Goal: Task Accomplishment & Management: Use online tool/utility

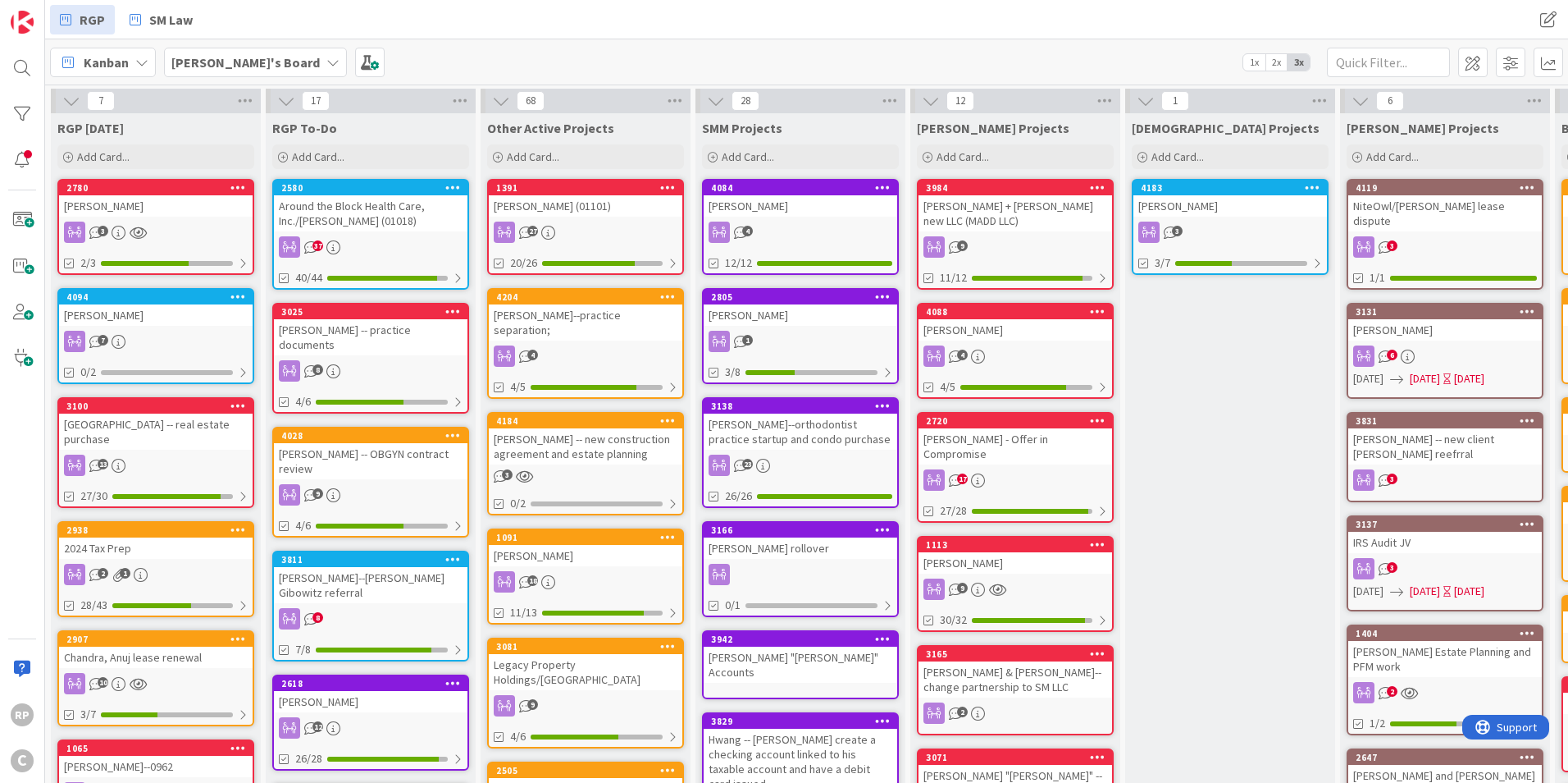
click at [596, 196] on div "[PERSON_NAME] (01101)" at bounding box center [584, 206] width 193 height 22
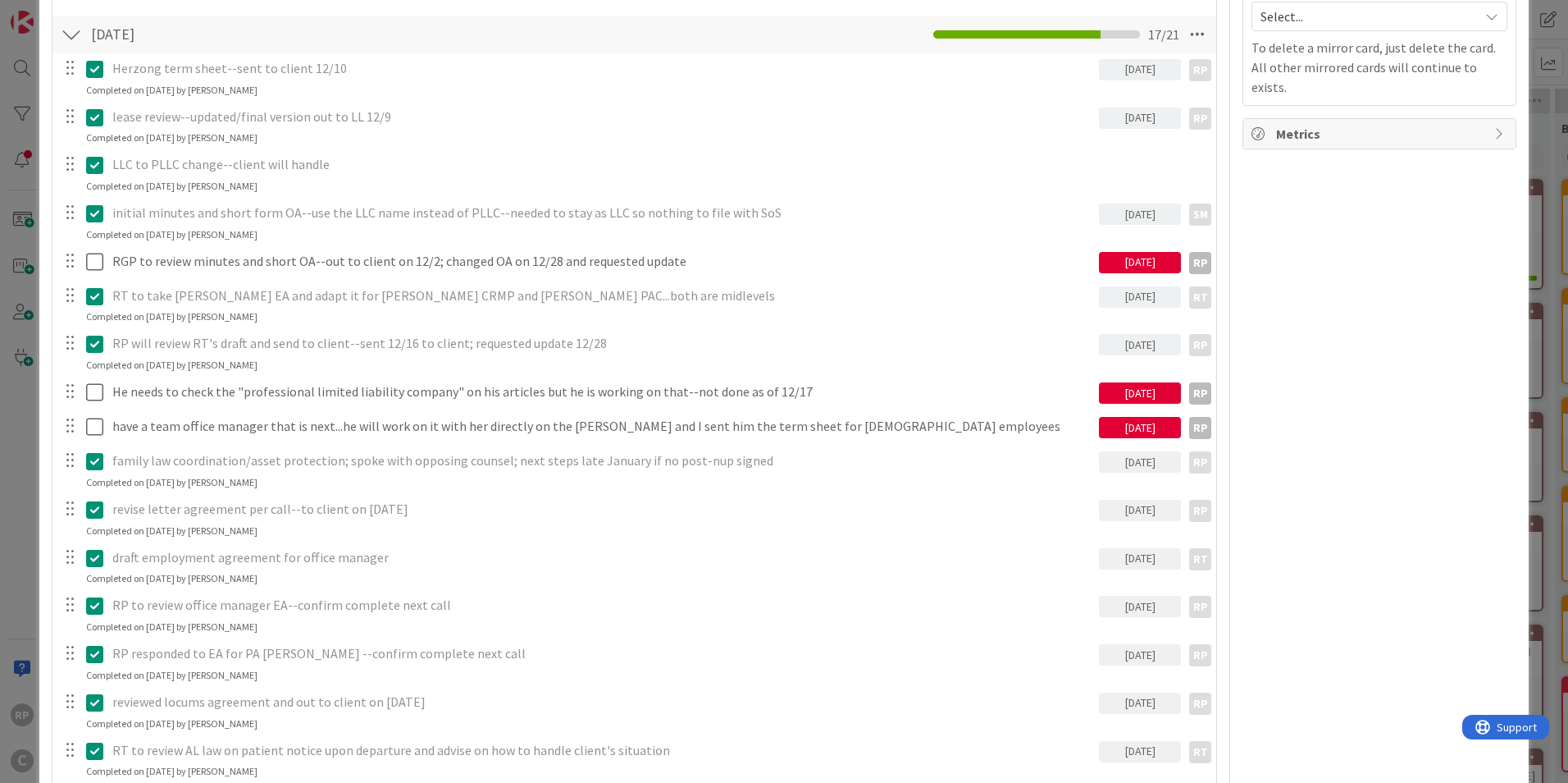
scroll to position [328, 0]
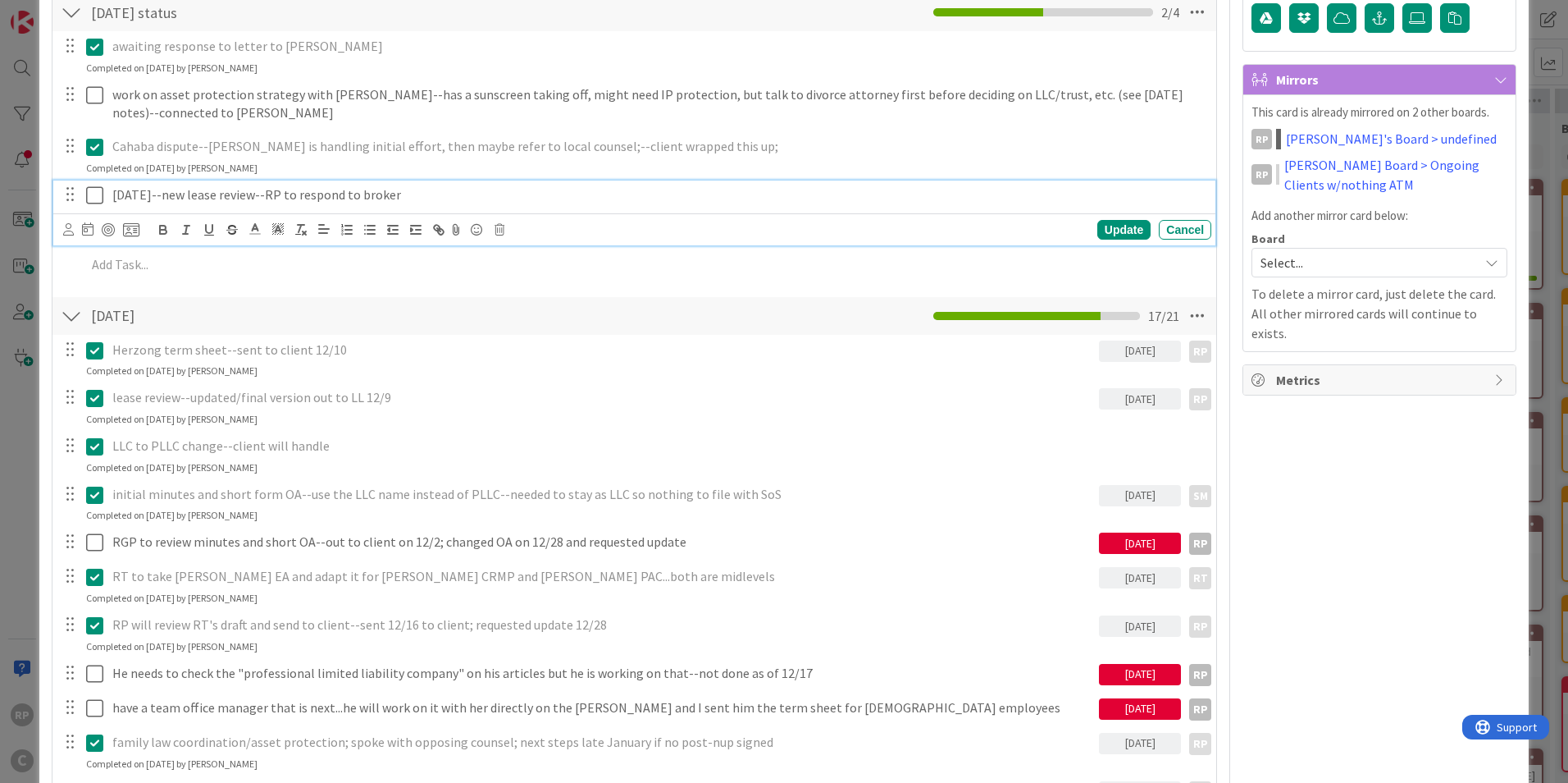
click at [414, 197] on p "[DATE]--new lease review--RP to respond to broker" at bounding box center [658, 194] width 1093 height 19
drag, startPoint x: 429, startPoint y: 197, endPoint x: 258, endPoint y: 200, distance: 171.0
click at [258, 200] on p "[DATE]--new lease review--RP to respond to broker" at bounding box center [658, 194] width 1093 height 19
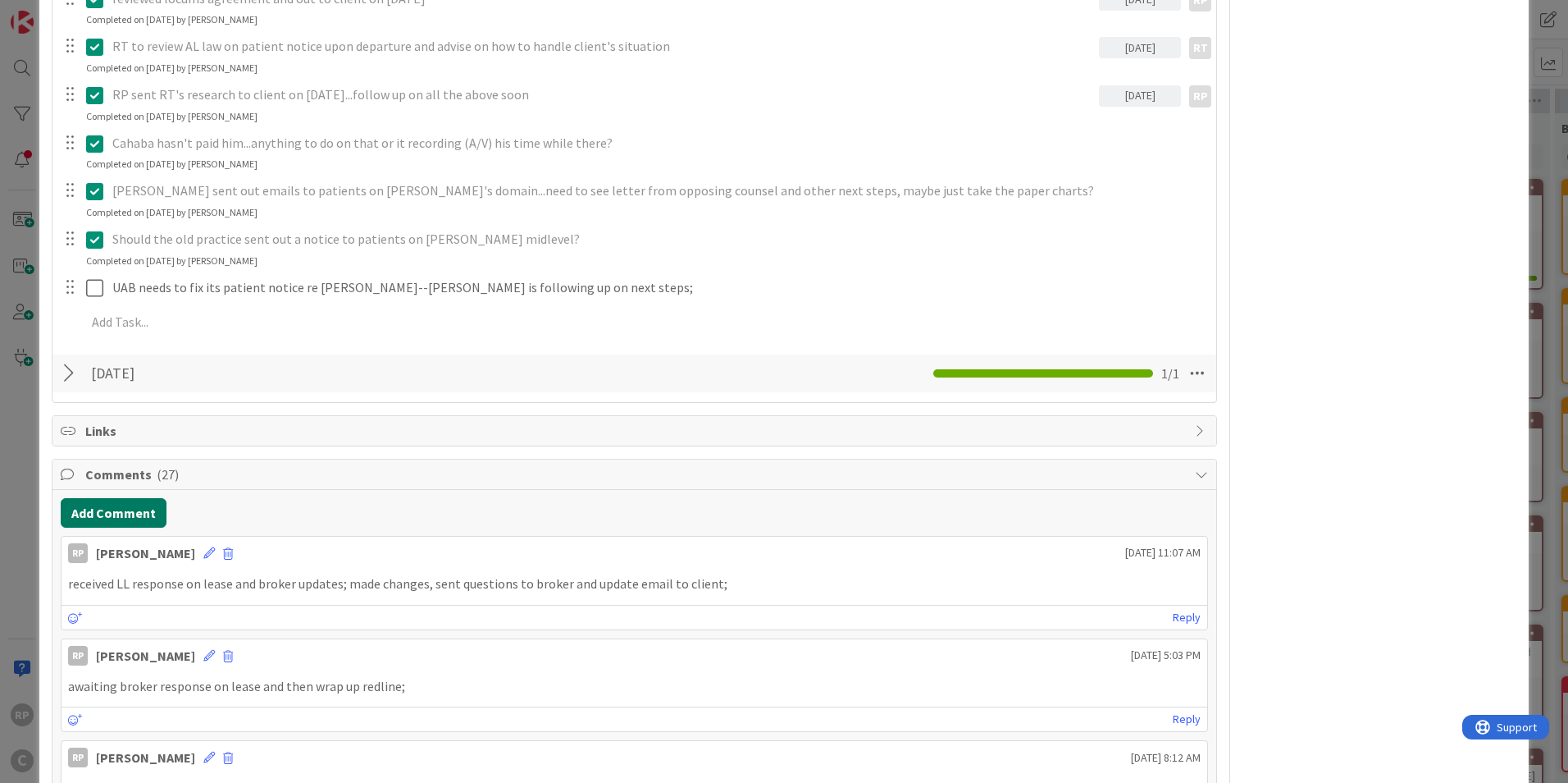
click at [111, 523] on button "Add Comment" at bounding box center [113, 513] width 106 height 30
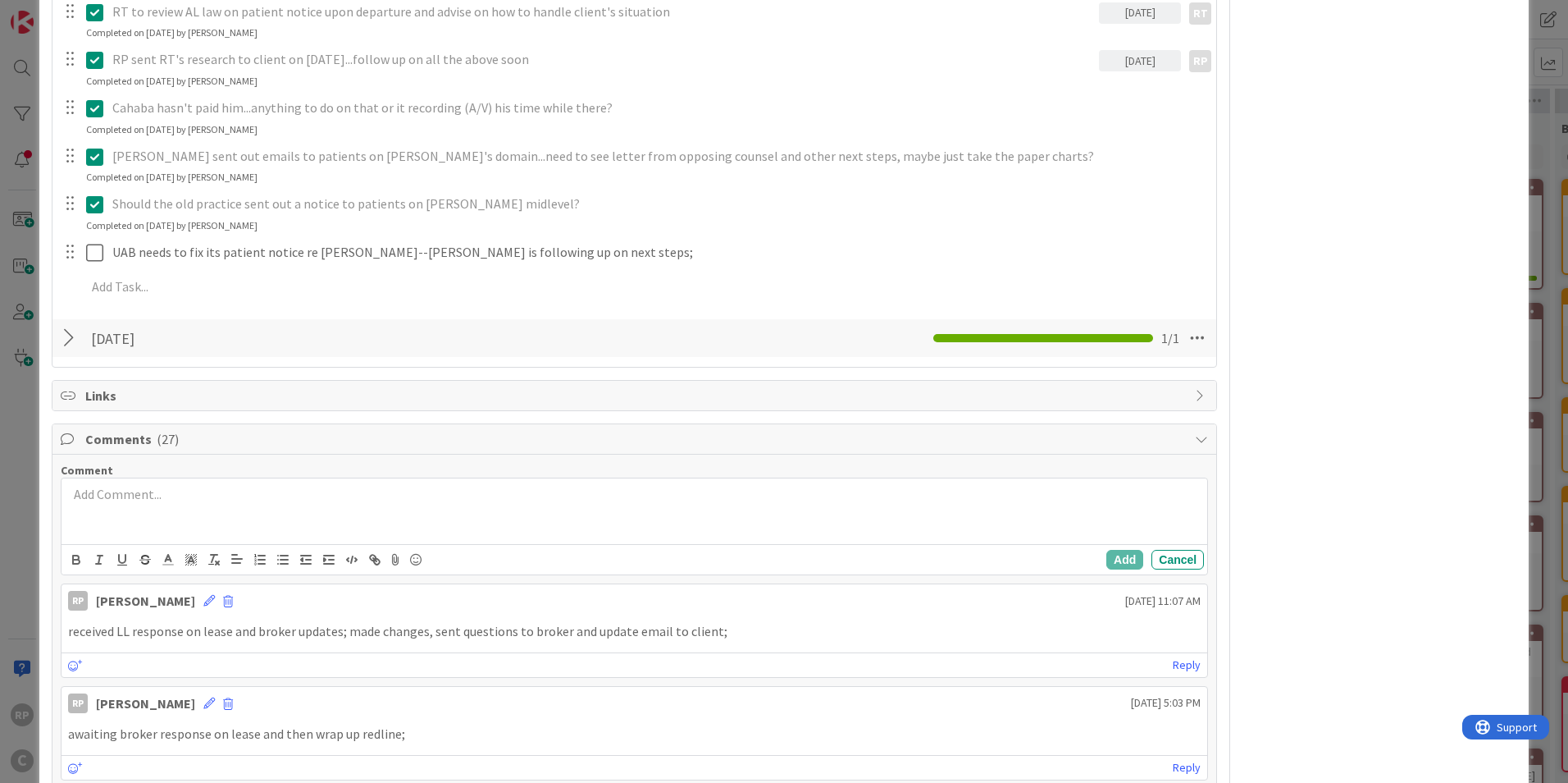
scroll to position [1278, 0]
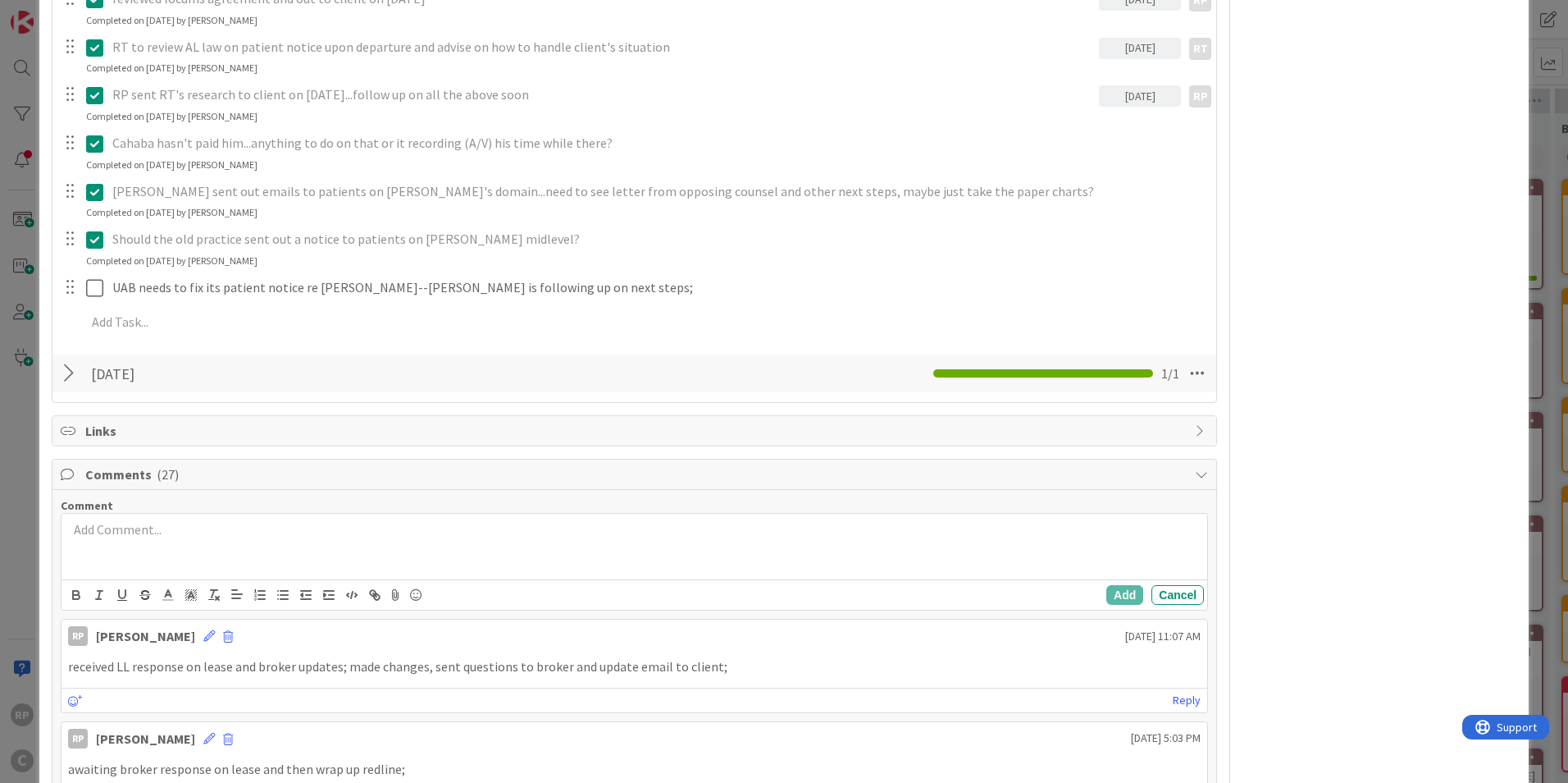
click at [132, 552] on div at bounding box center [634, 546] width 1146 height 65
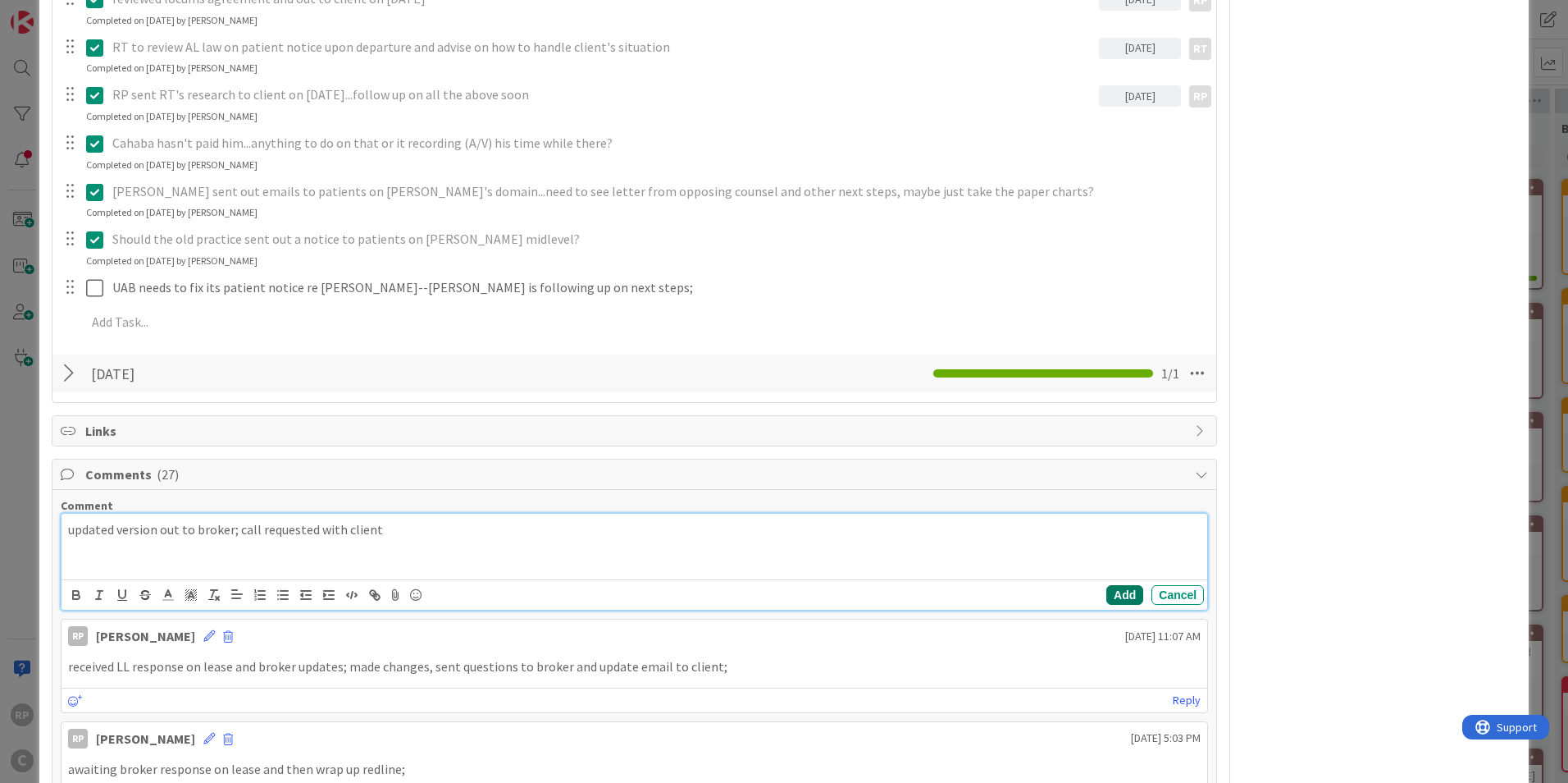
click at [1107, 598] on button "Add" at bounding box center [1124, 595] width 37 height 20
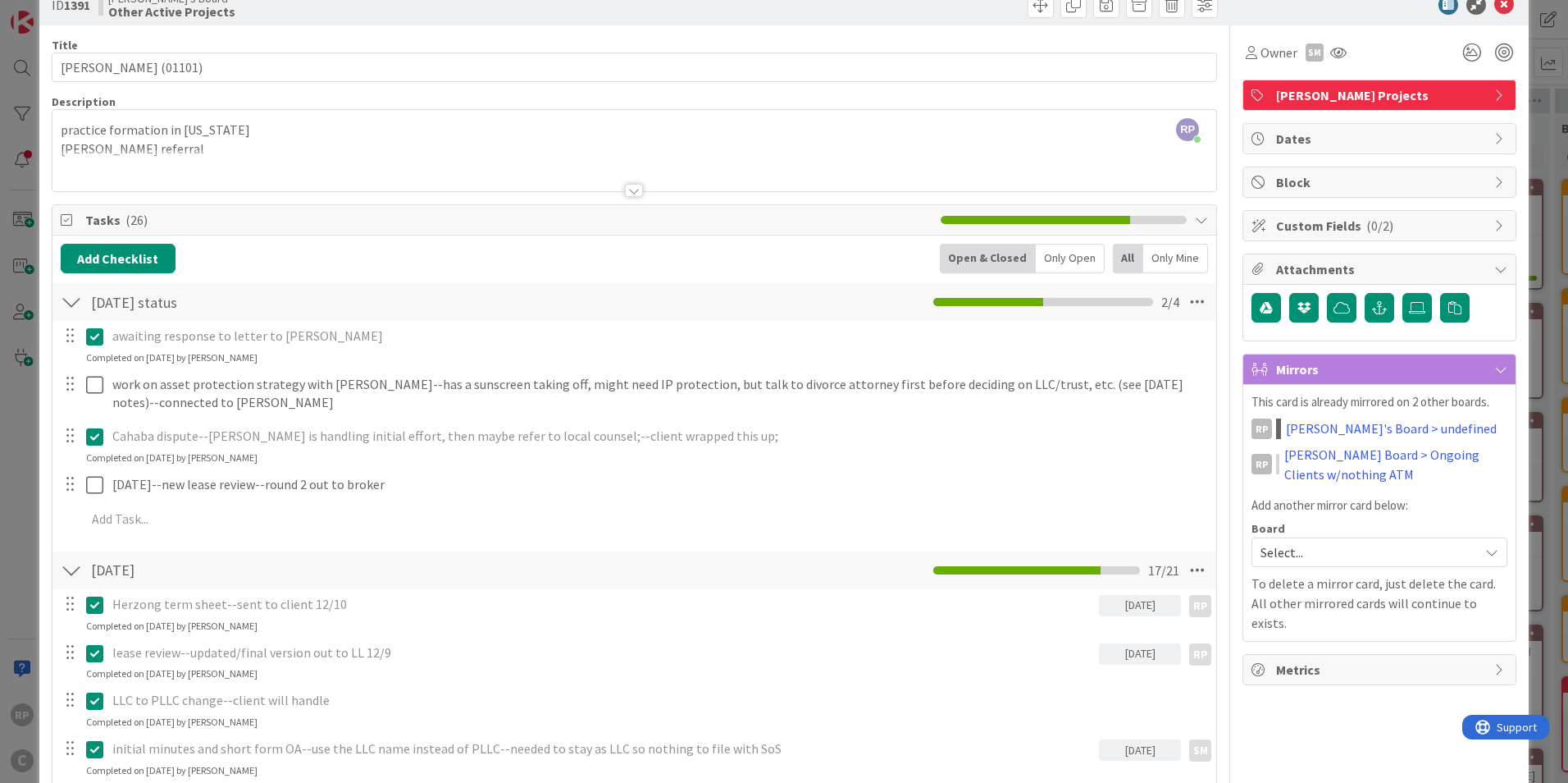
scroll to position [0, 0]
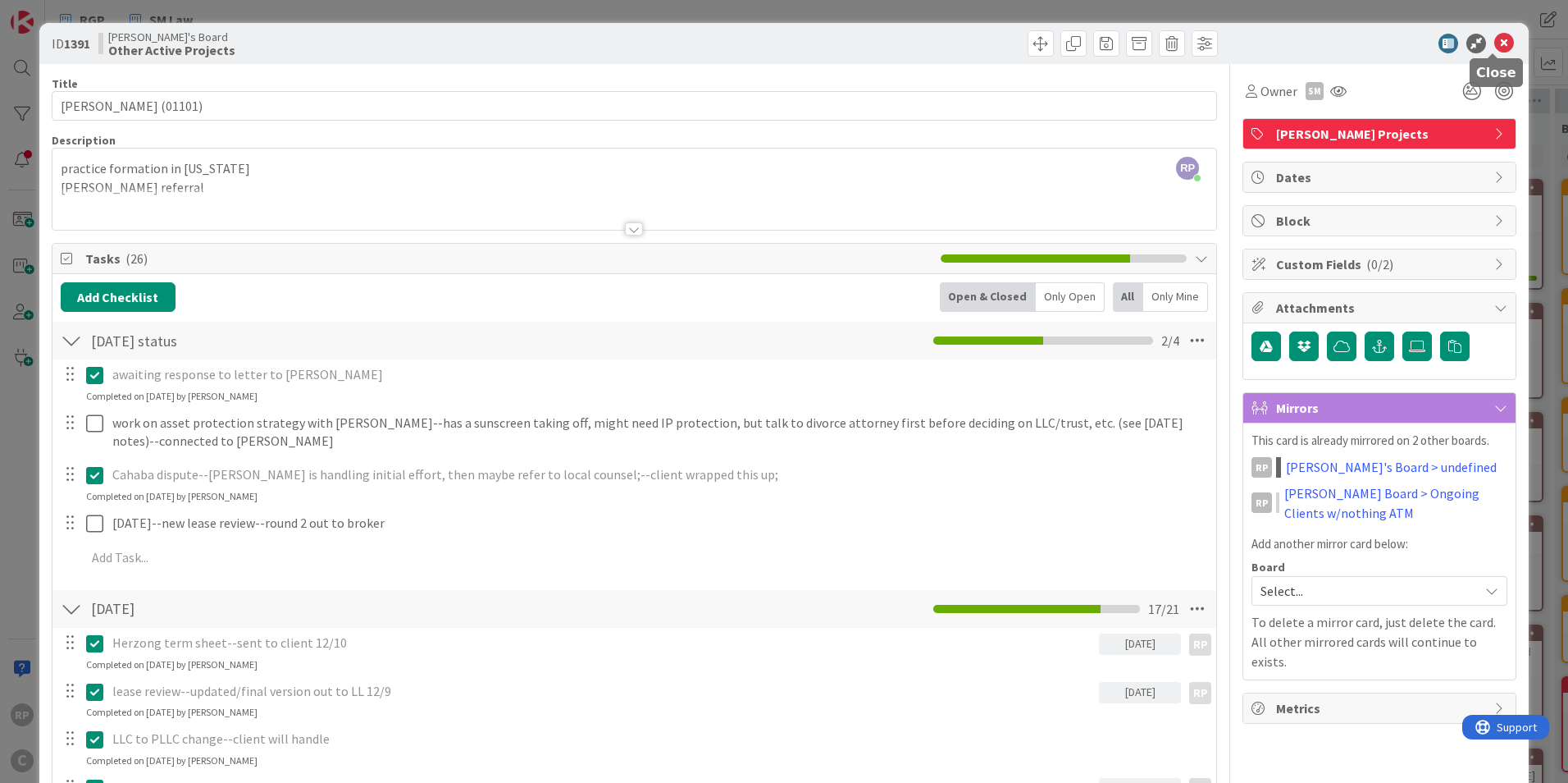
click at [1495, 41] on icon at bounding box center [1505, 44] width 20 height 20
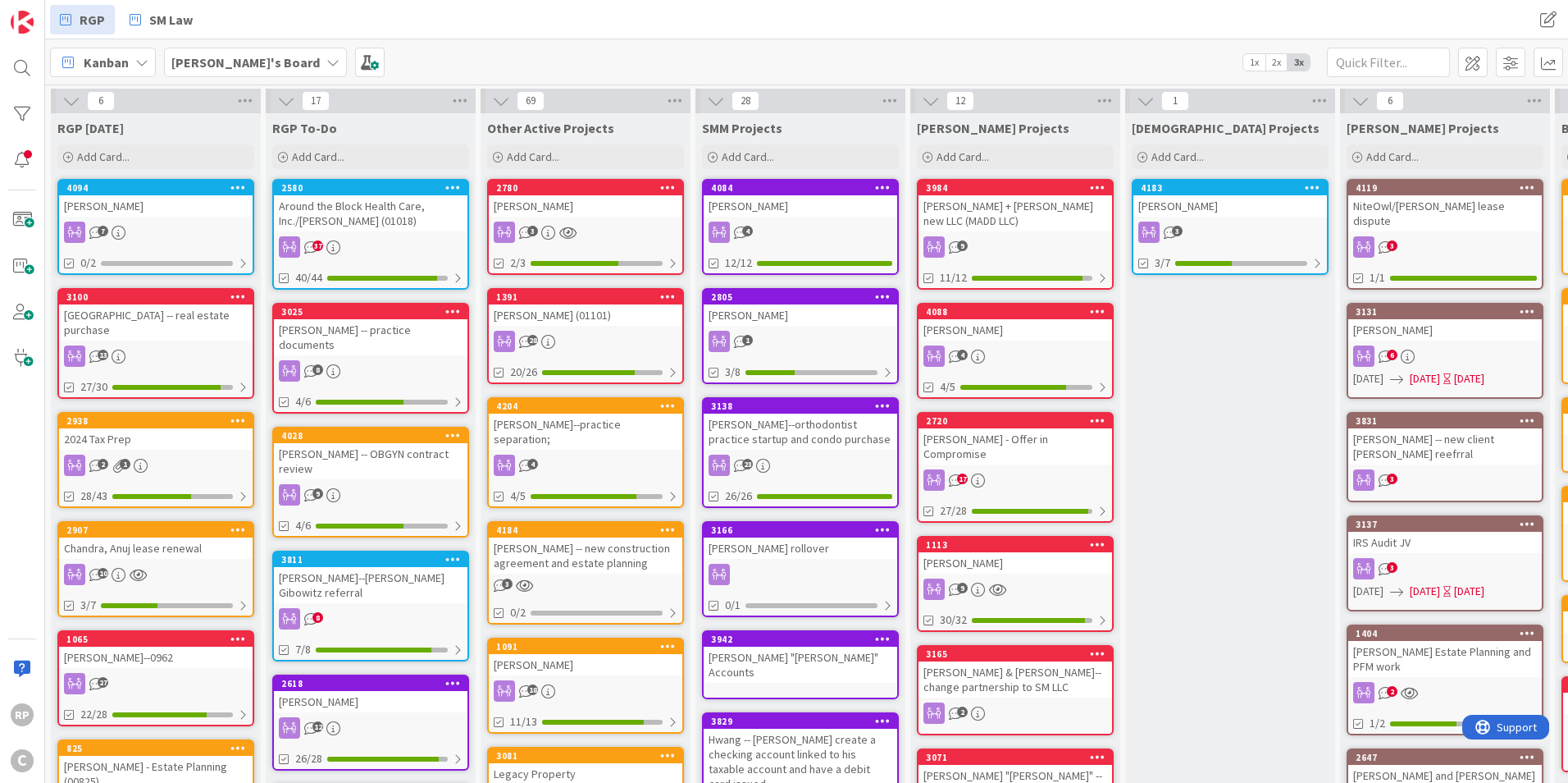
click at [580, 193] on div "2780" at bounding box center [584, 187] width 193 height 15
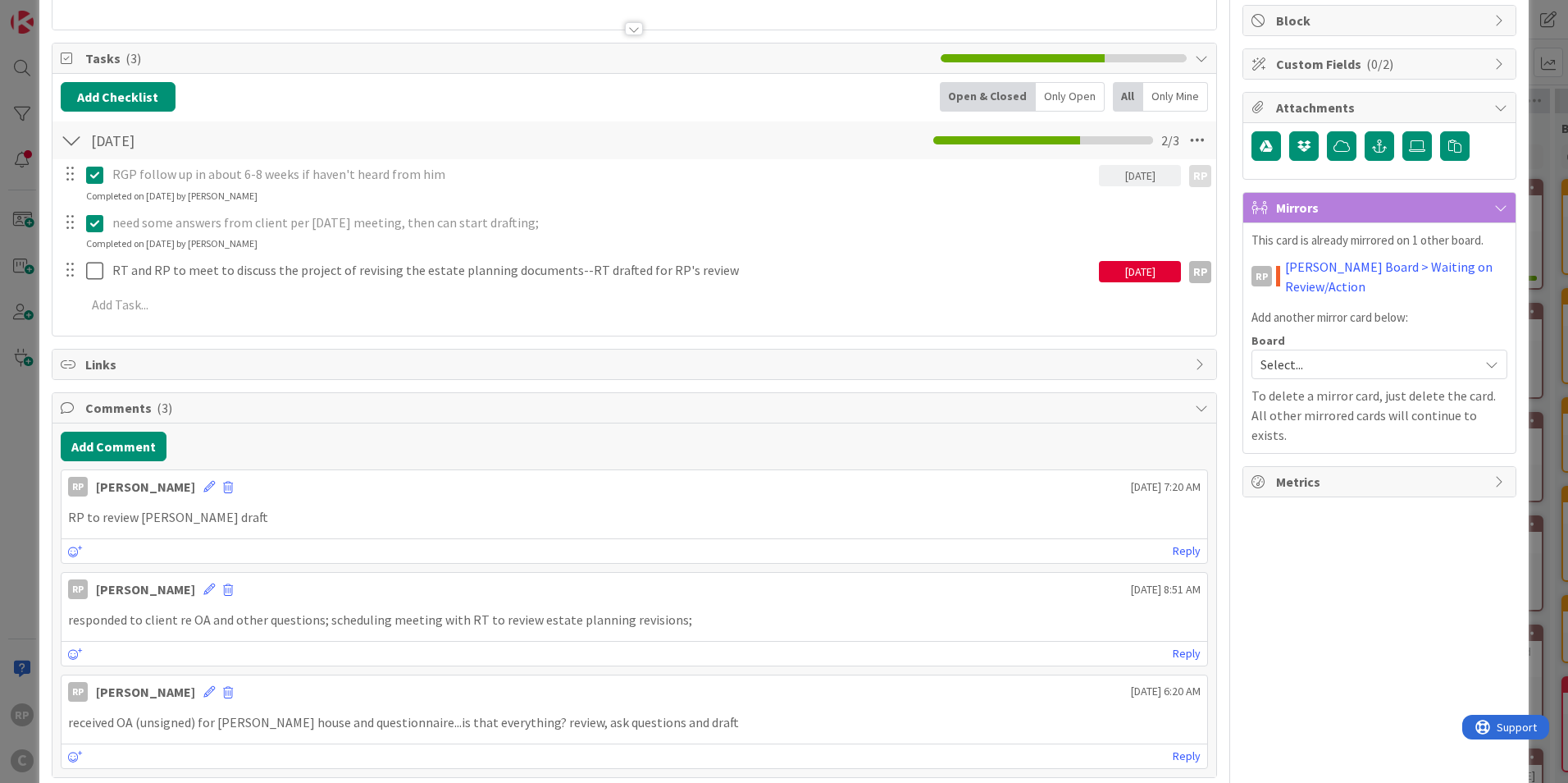
scroll to position [275, 0]
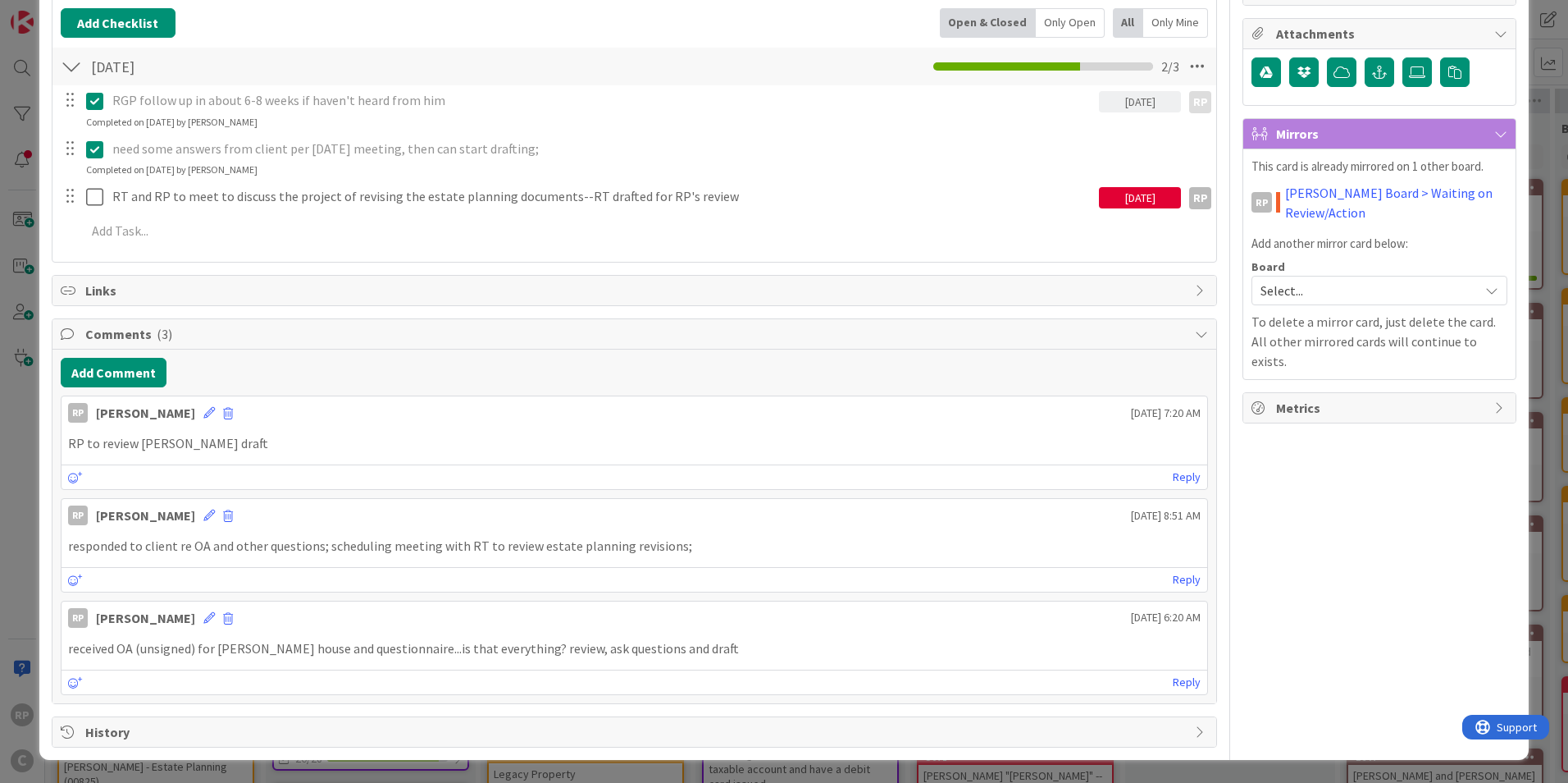
click at [126, 354] on div "Add Comment RP [PERSON_NAME] [DATE] 7:20 AM RP to review [PERSON_NAME] draft [D…" at bounding box center [634, 526] width 1164 height 353
click at [124, 364] on button "Add Comment" at bounding box center [113, 373] width 106 height 30
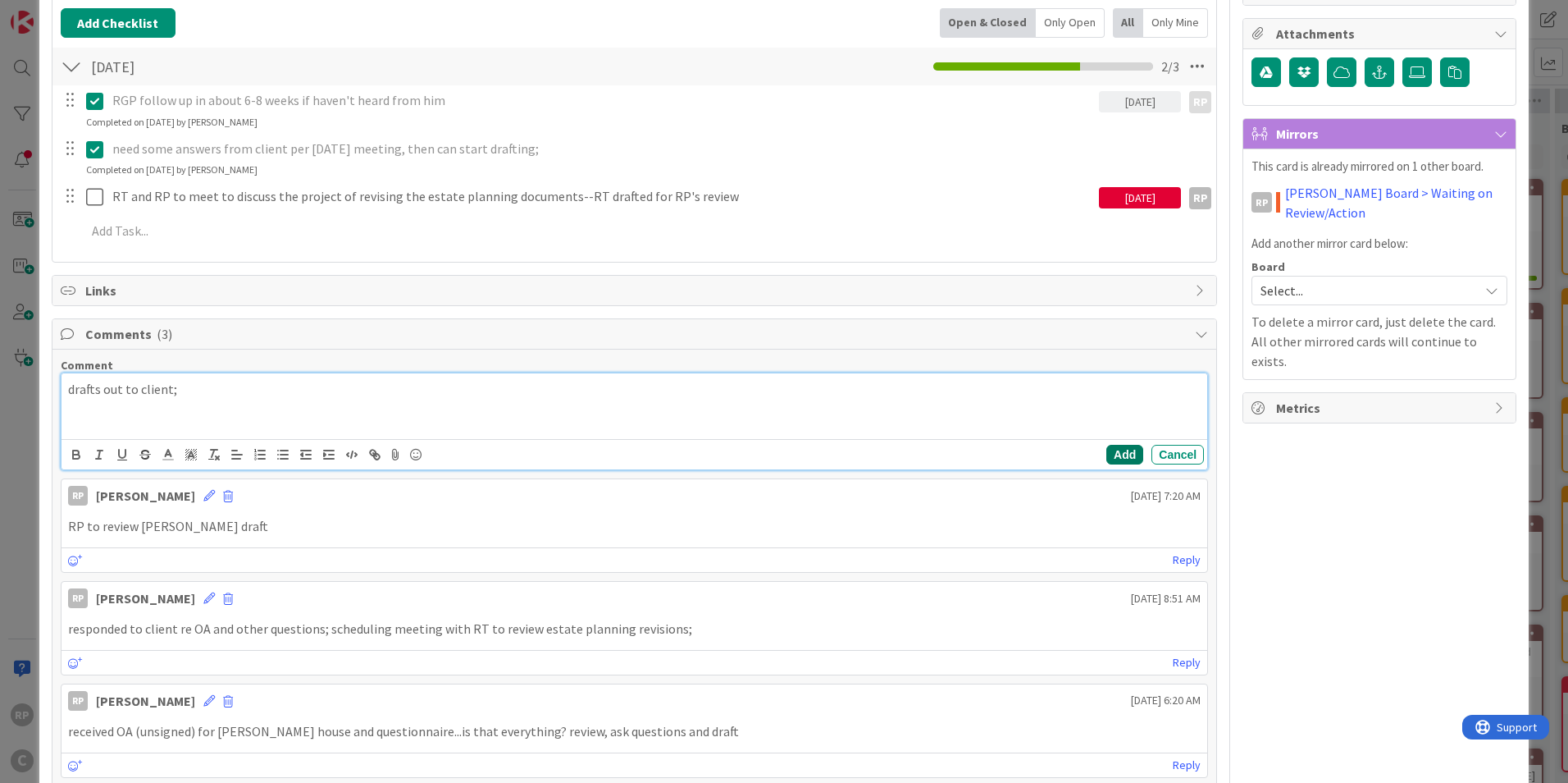
click at [1121, 452] on button "Add" at bounding box center [1124, 455] width 37 height 20
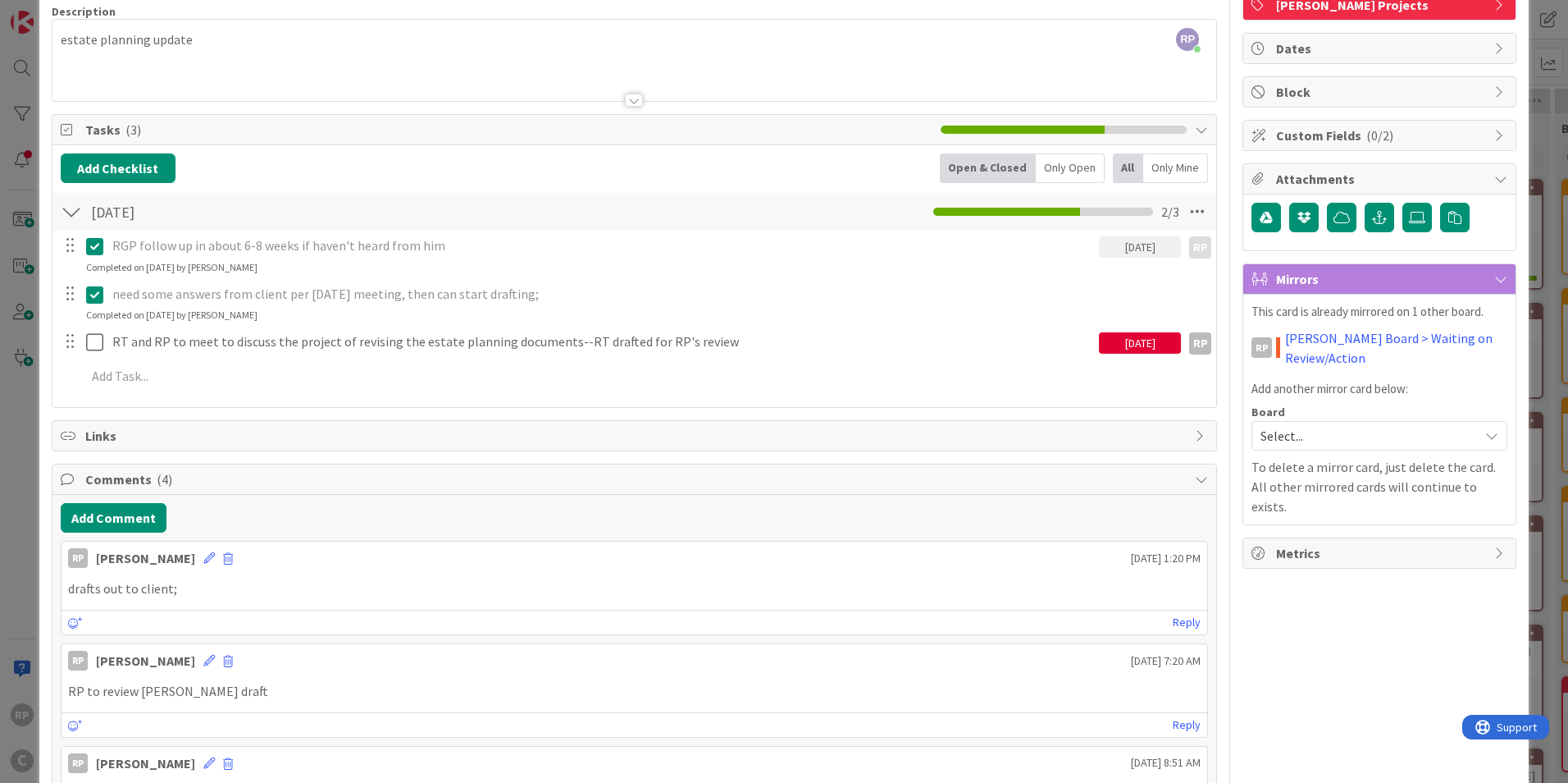
scroll to position [0, 0]
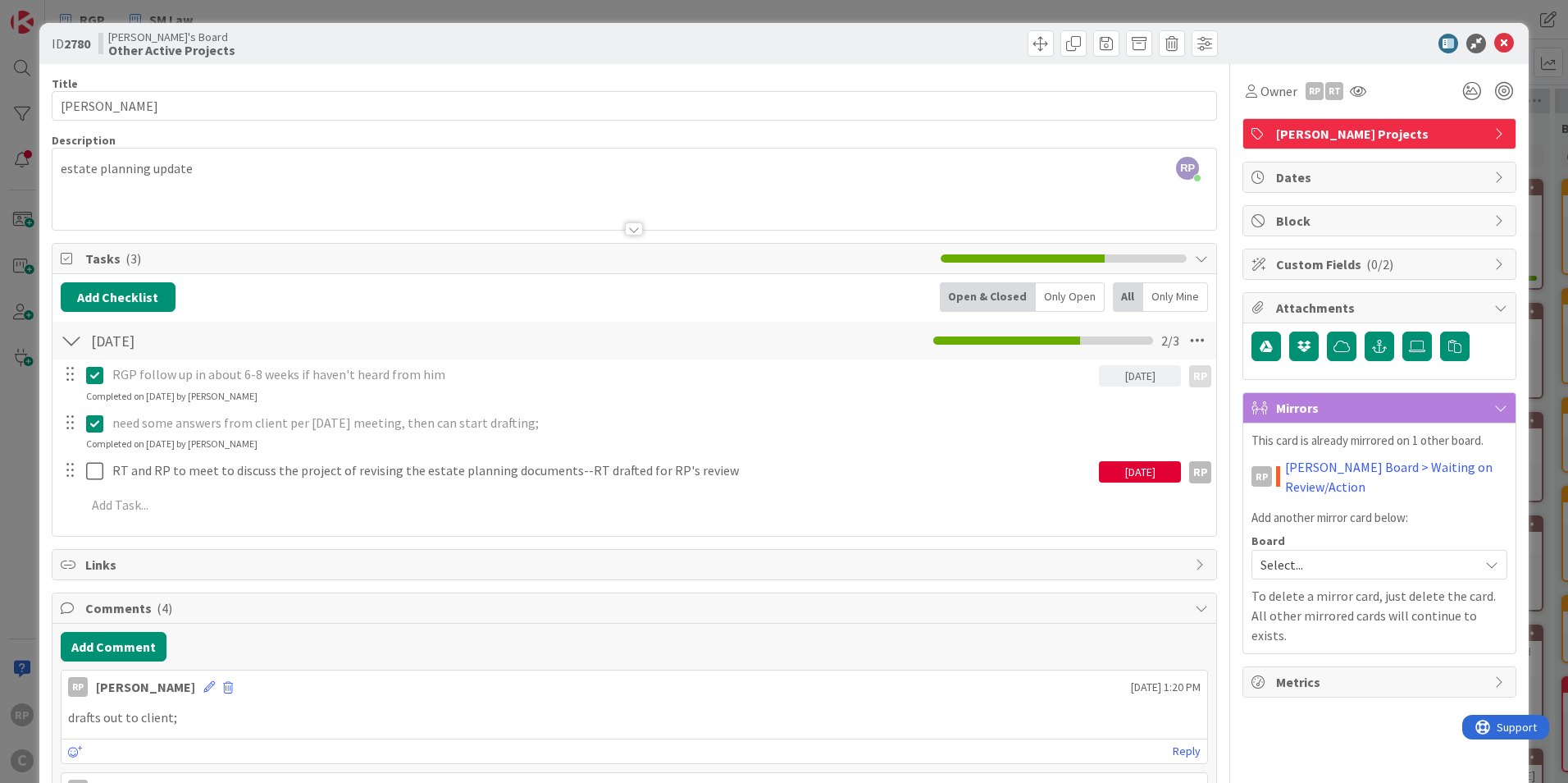
click at [1498, 34] on icon at bounding box center [1505, 44] width 20 height 20
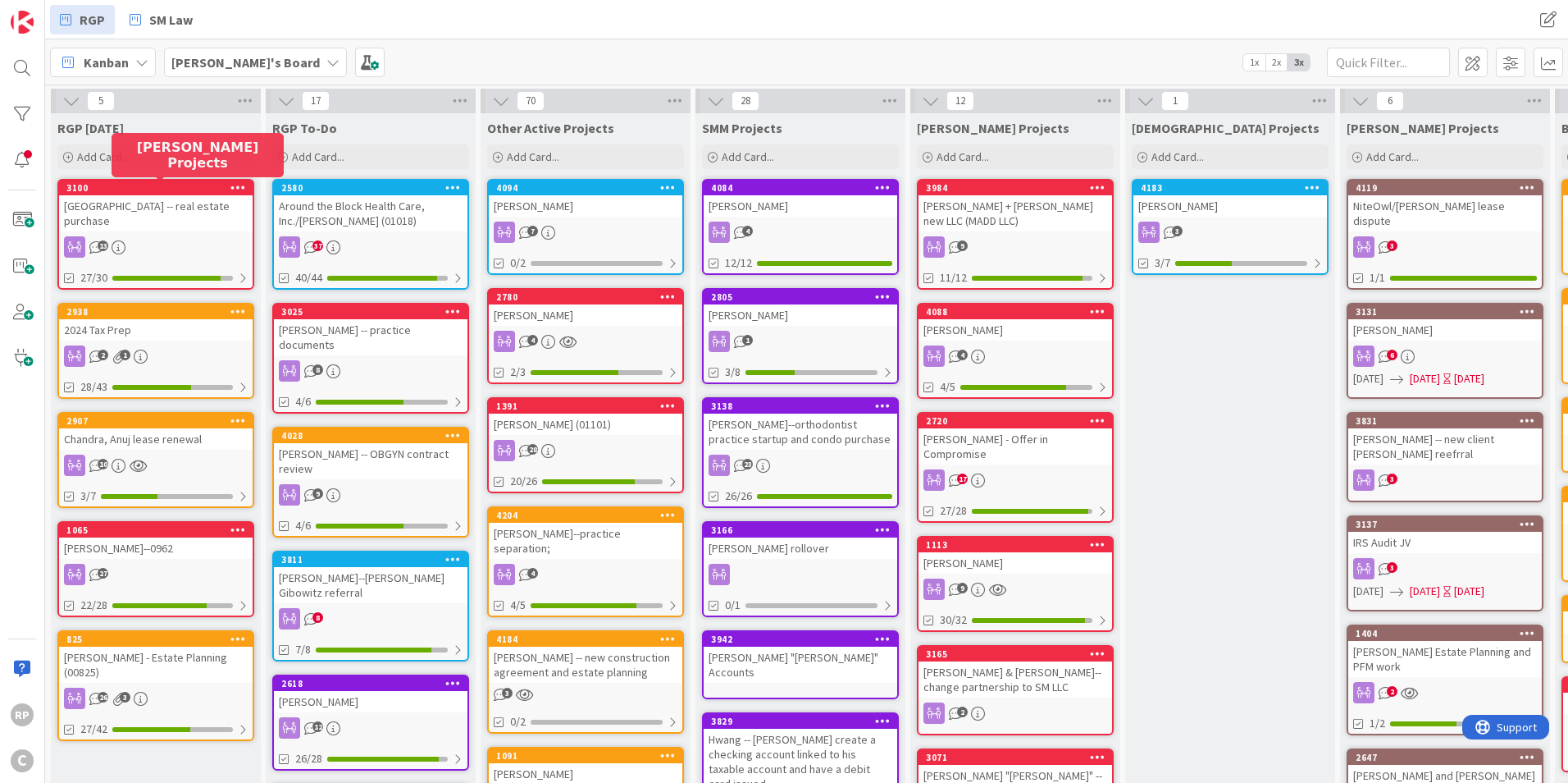
click at [577, 197] on div "[PERSON_NAME]" at bounding box center [584, 206] width 193 height 22
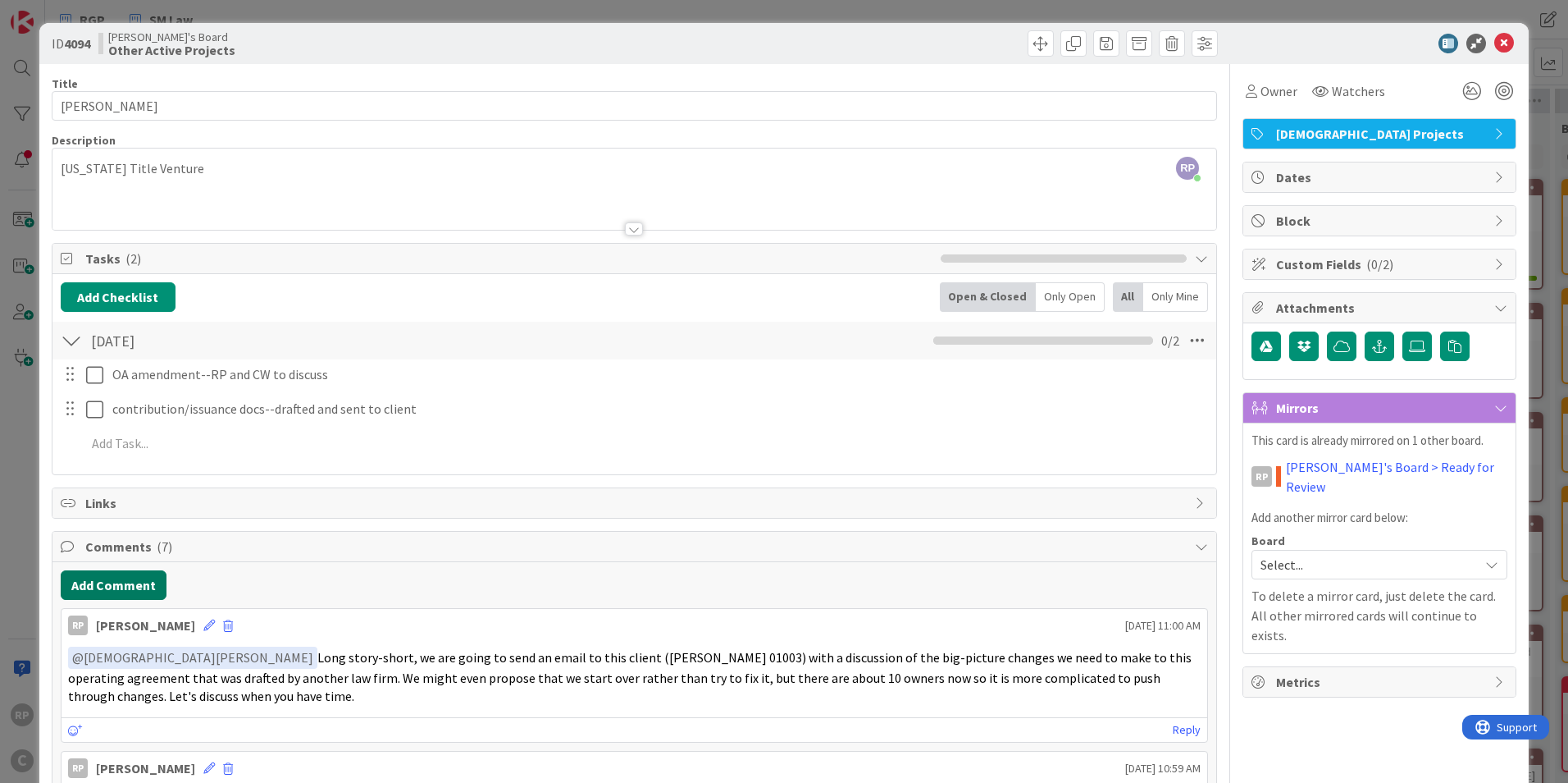
click at [119, 586] on button "Add Comment" at bounding box center [113, 585] width 106 height 30
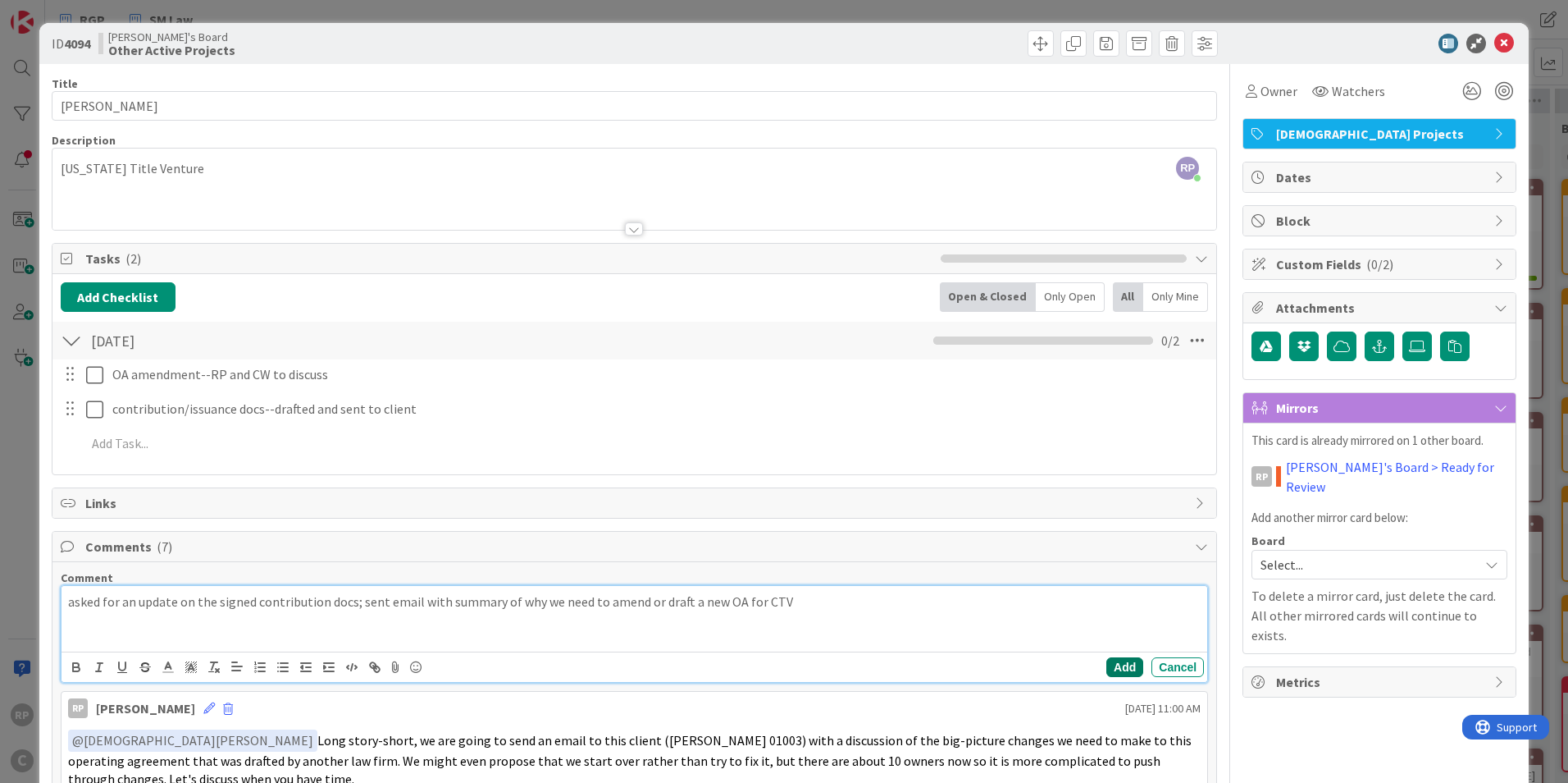
click at [1116, 663] on button "Add" at bounding box center [1124, 667] width 37 height 20
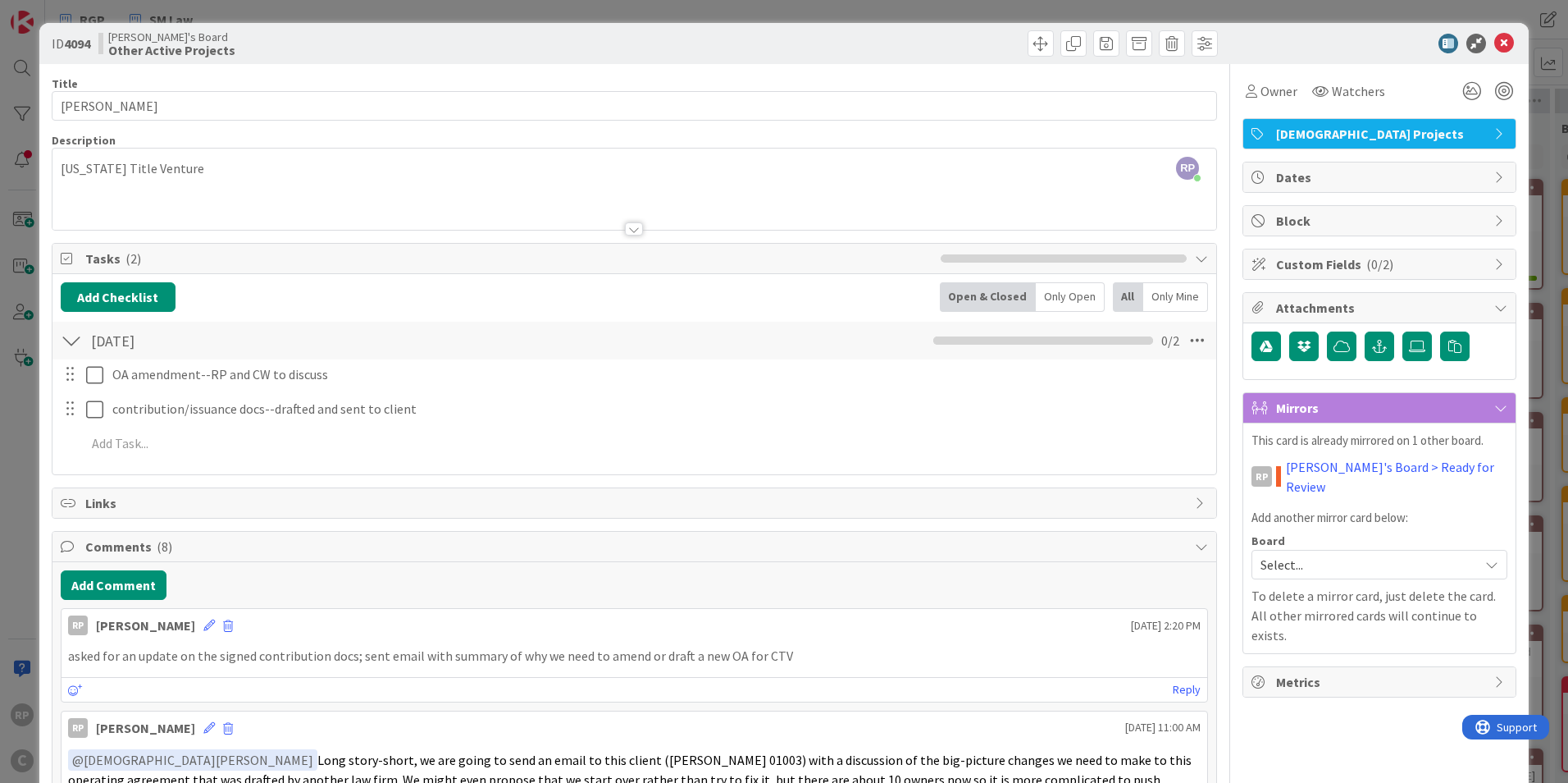
click at [1333, 468] on link "[PERSON_NAME]'s Board > Ready for Review" at bounding box center [1397, 477] width 222 height 40
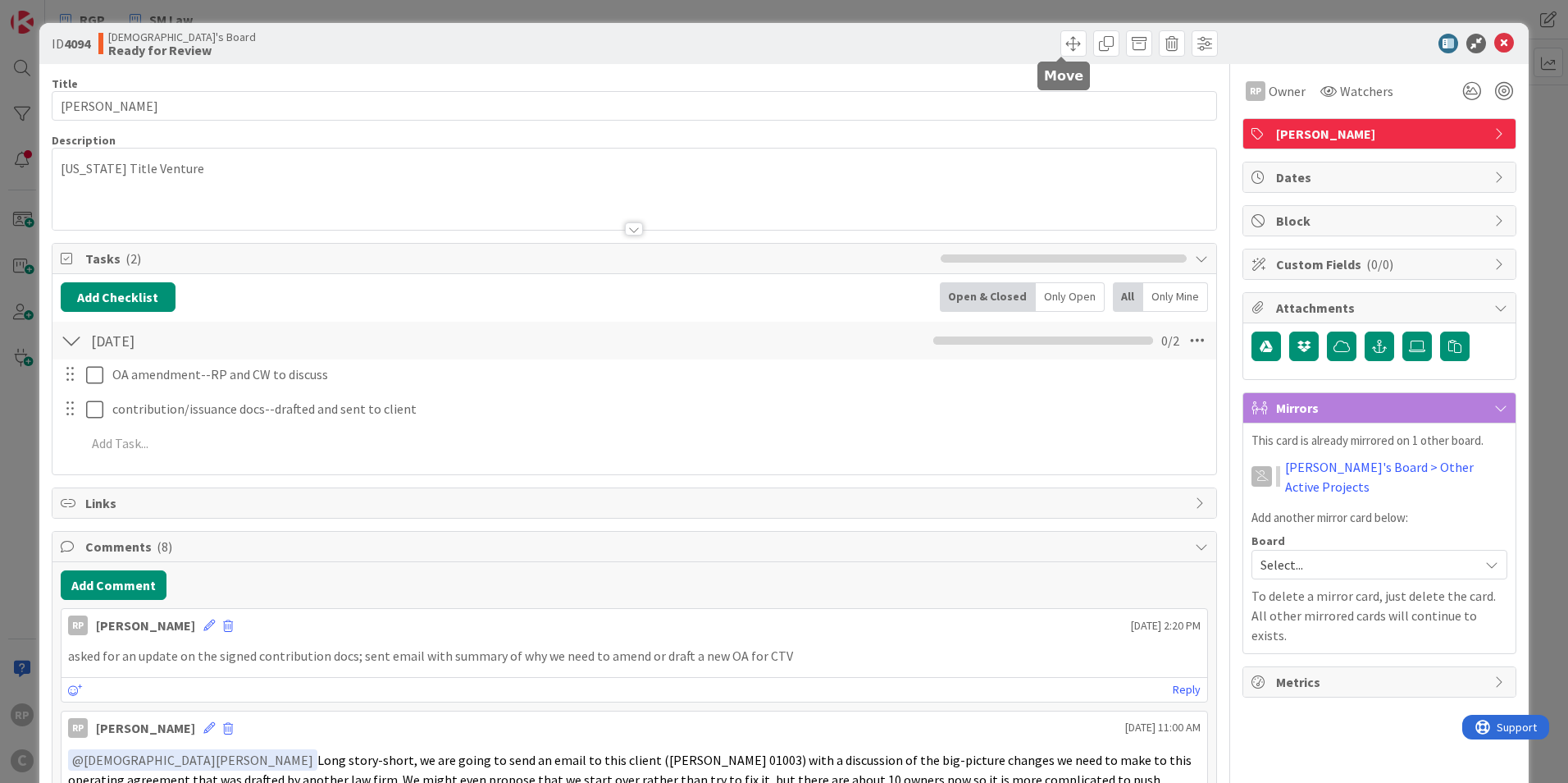
click at [1061, 44] on span at bounding box center [1074, 44] width 26 height 26
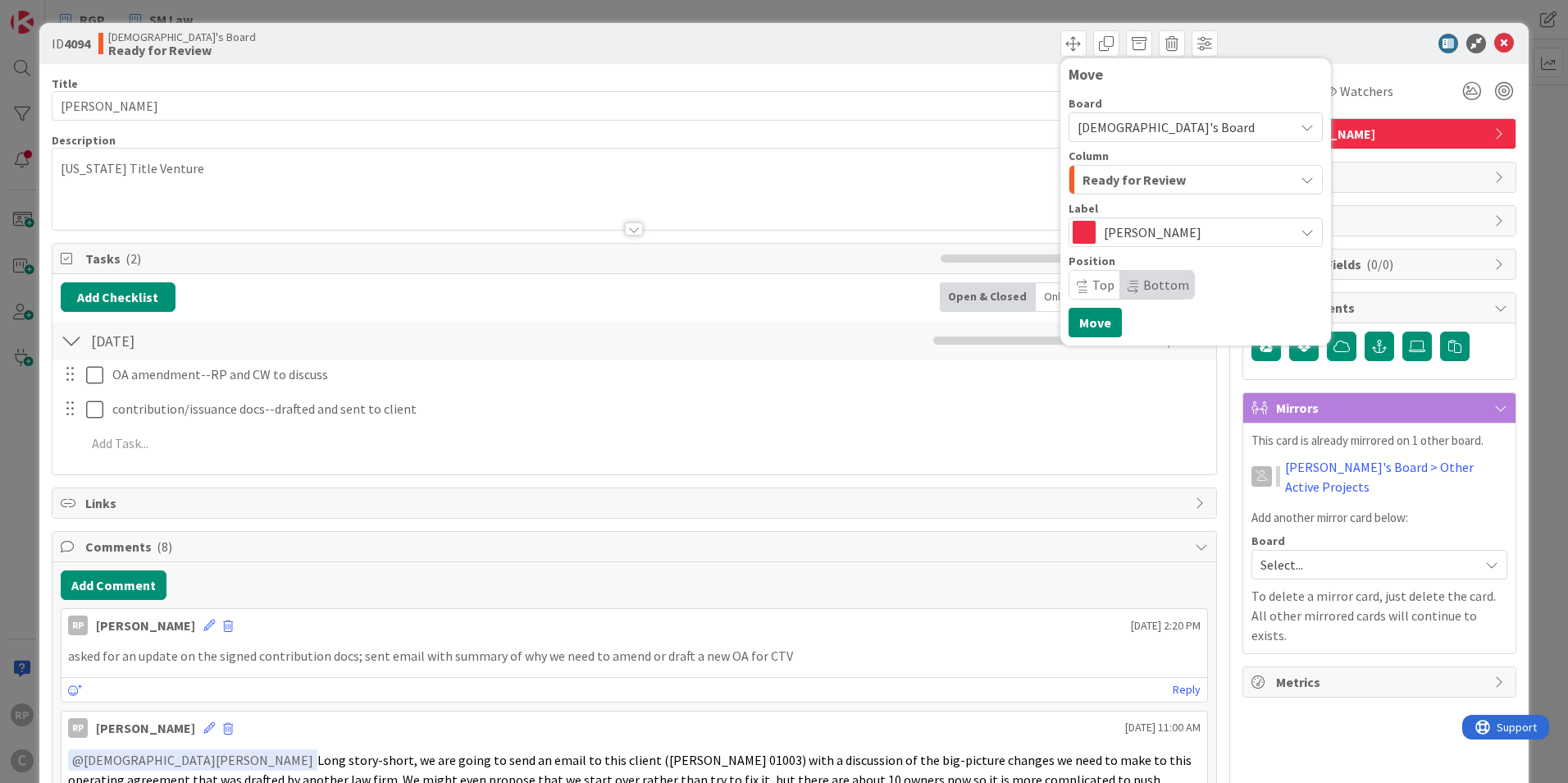
click at [1138, 175] on span "Ready for Review" at bounding box center [1134, 180] width 103 height 22
click at [963, 50] on div "Move Board [PERSON_NAME]'s Board Column Ready for Review Incoming Assignments T…" at bounding box center [928, 44] width 579 height 26
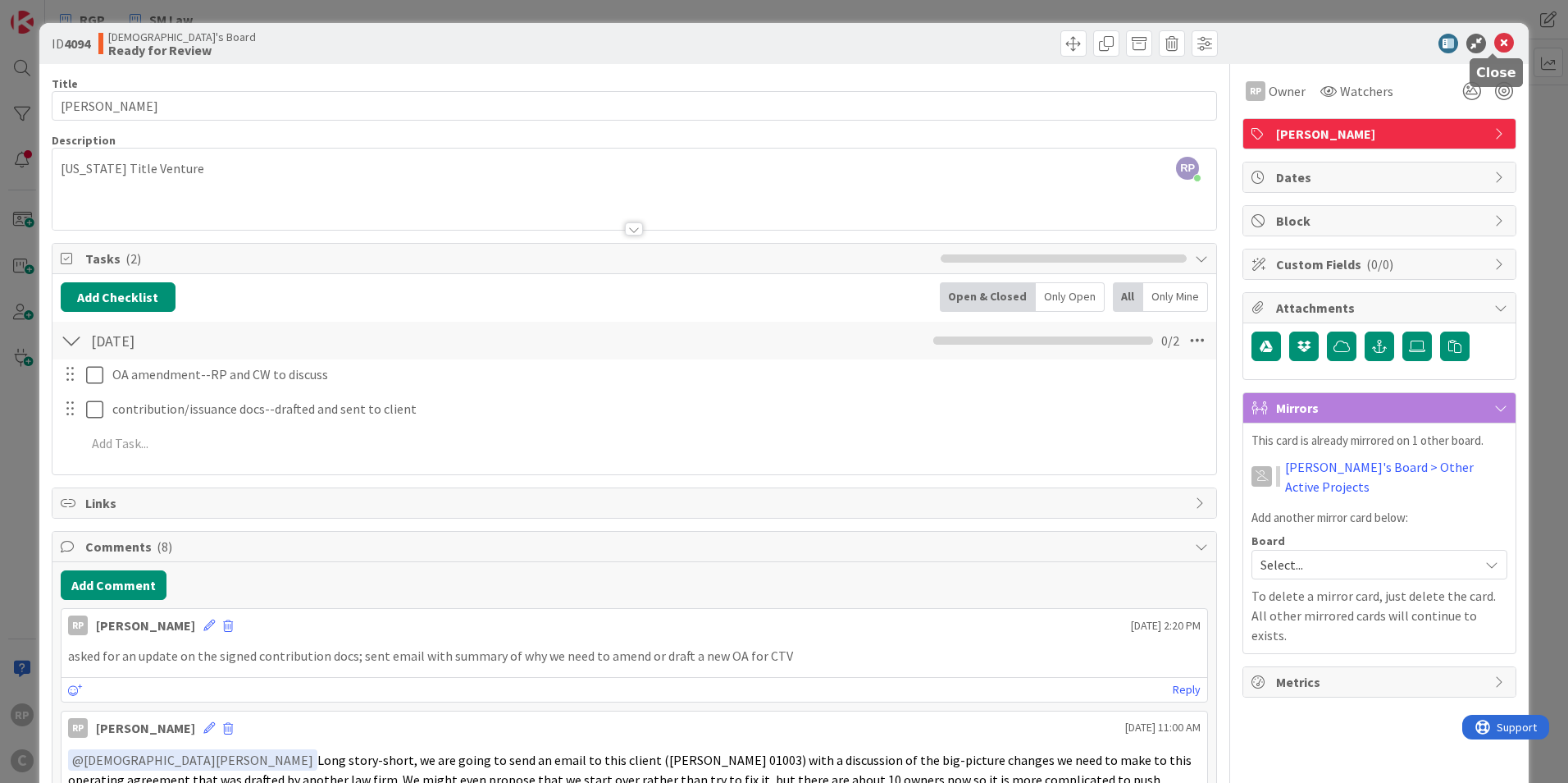
drag, startPoint x: 1492, startPoint y: 44, endPoint x: 1092, endPoint y: 40, distance: 400.0
click at [1495, 46] on icon at bounding box center [1505, 44] width 20 height 20
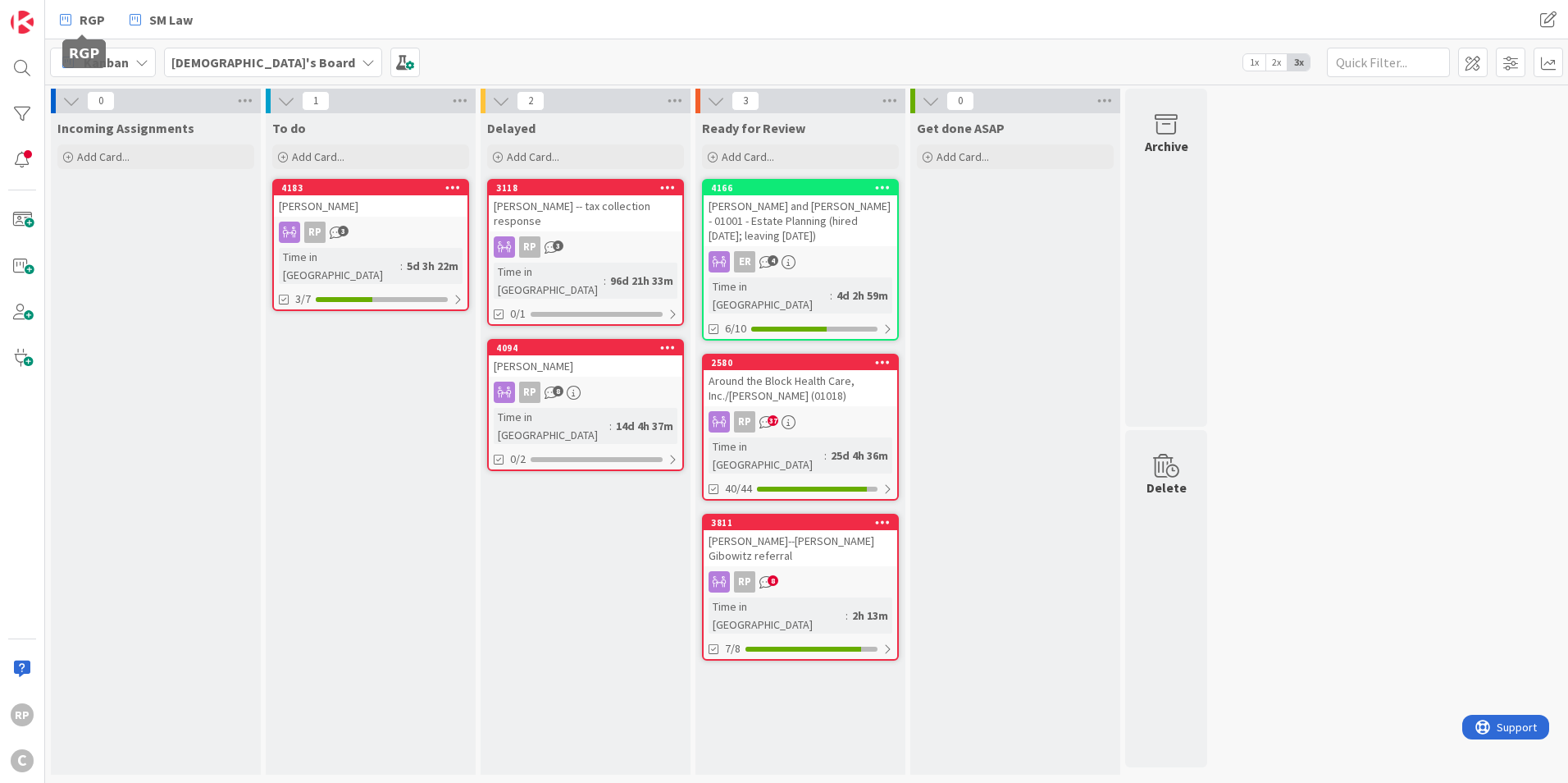
click at [76, 29] on link "RGP" at bounding box center [82, 20] width 64 height 30
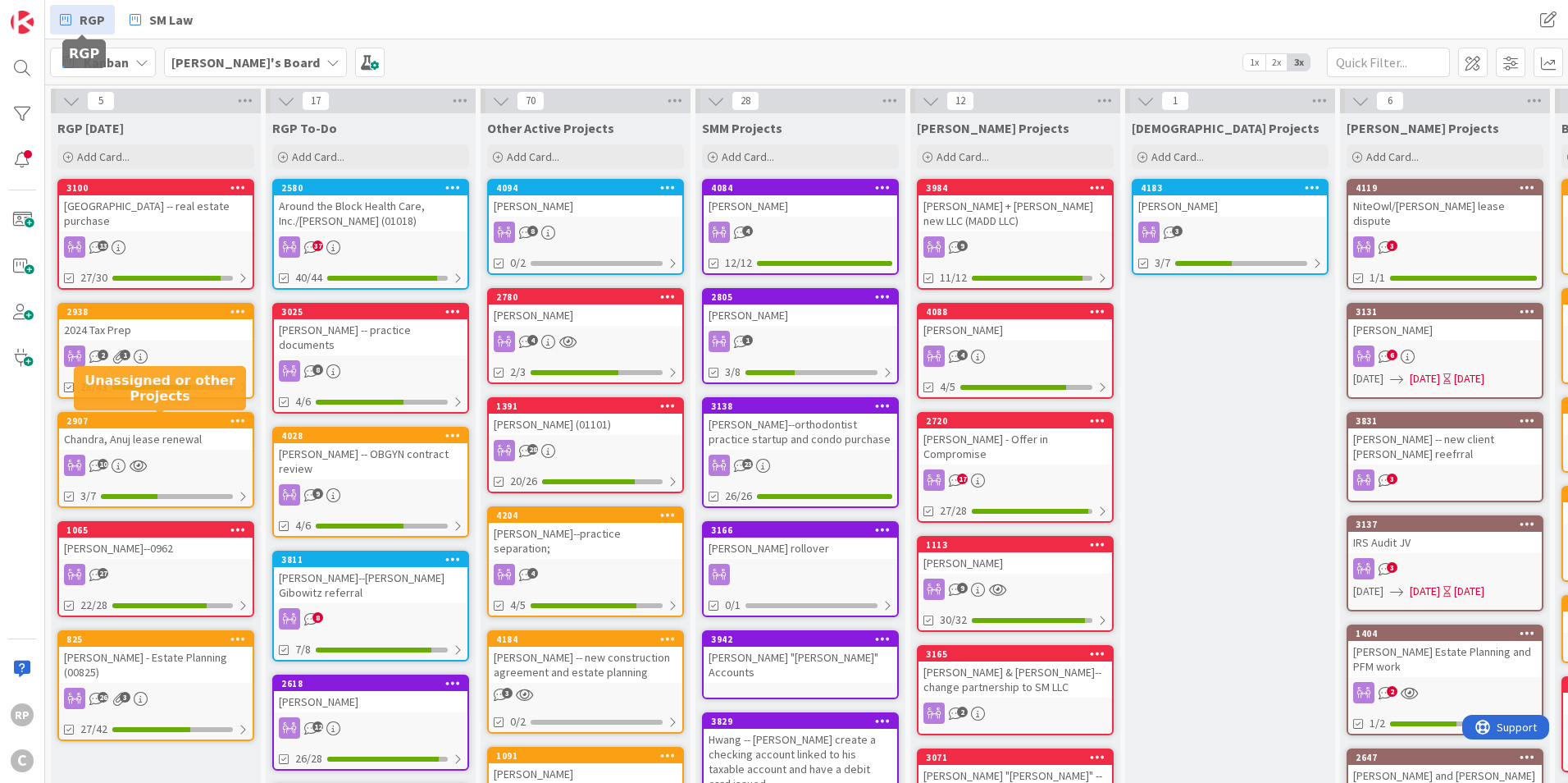
click at [110, 416] on div "2907" at bounding box center [159, 421] width 186 height 12
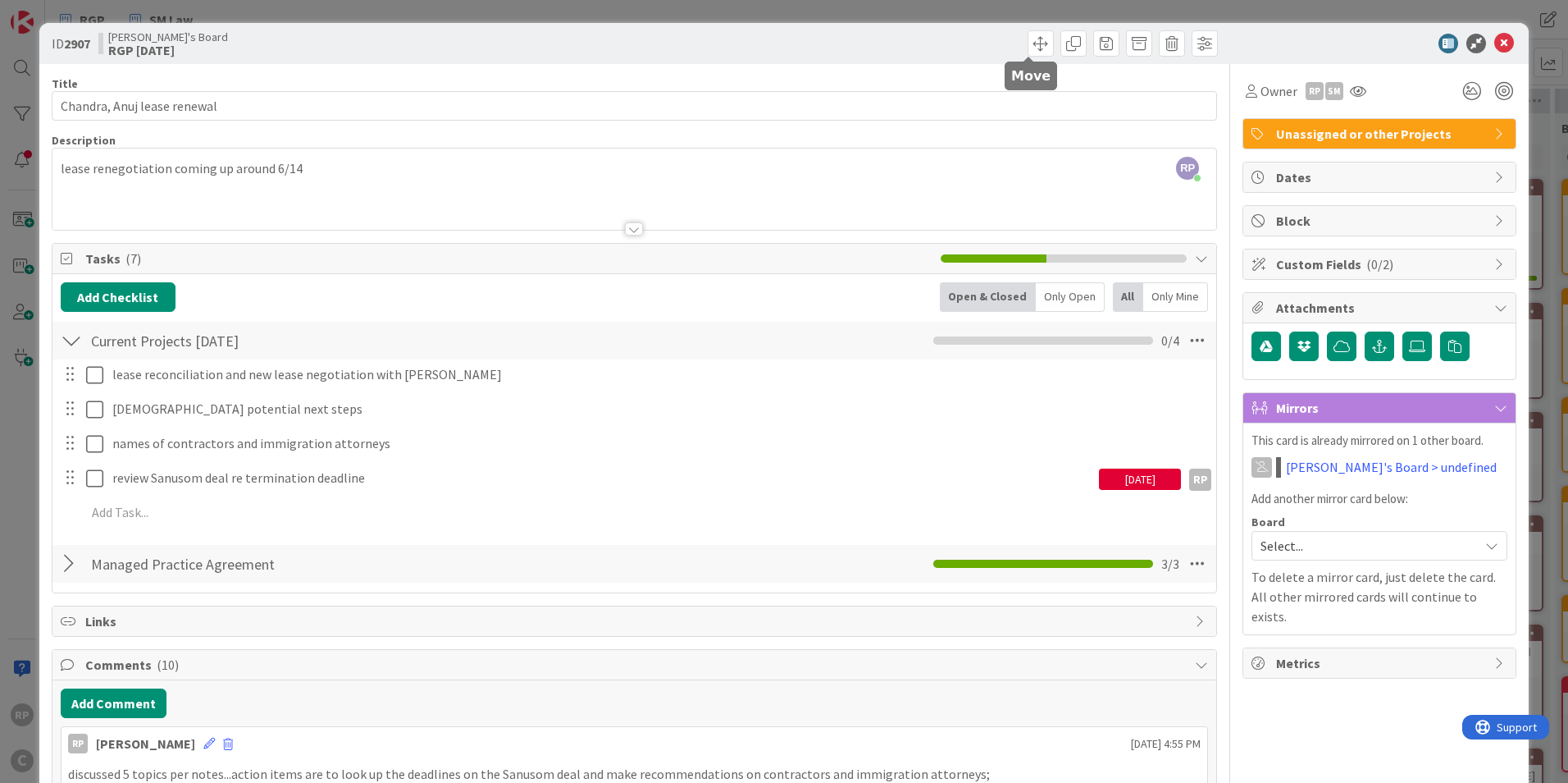
click at [1032, 42] on span at bounding box center [1040, 44] width 26 height 26
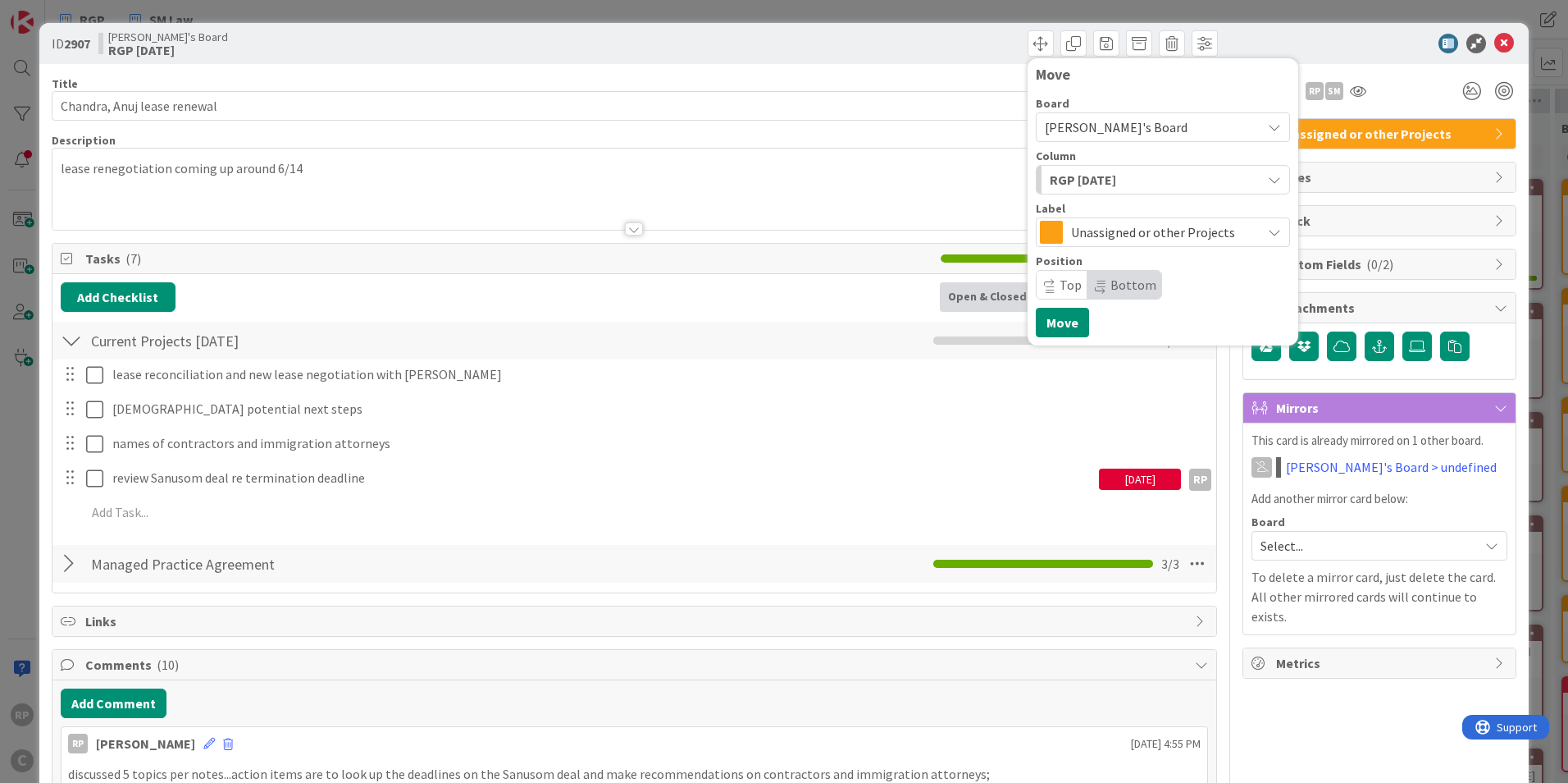
click at [1093, 175] on span "RGP [DATE]" at bounding box center [1083, 180] width 66 height 22
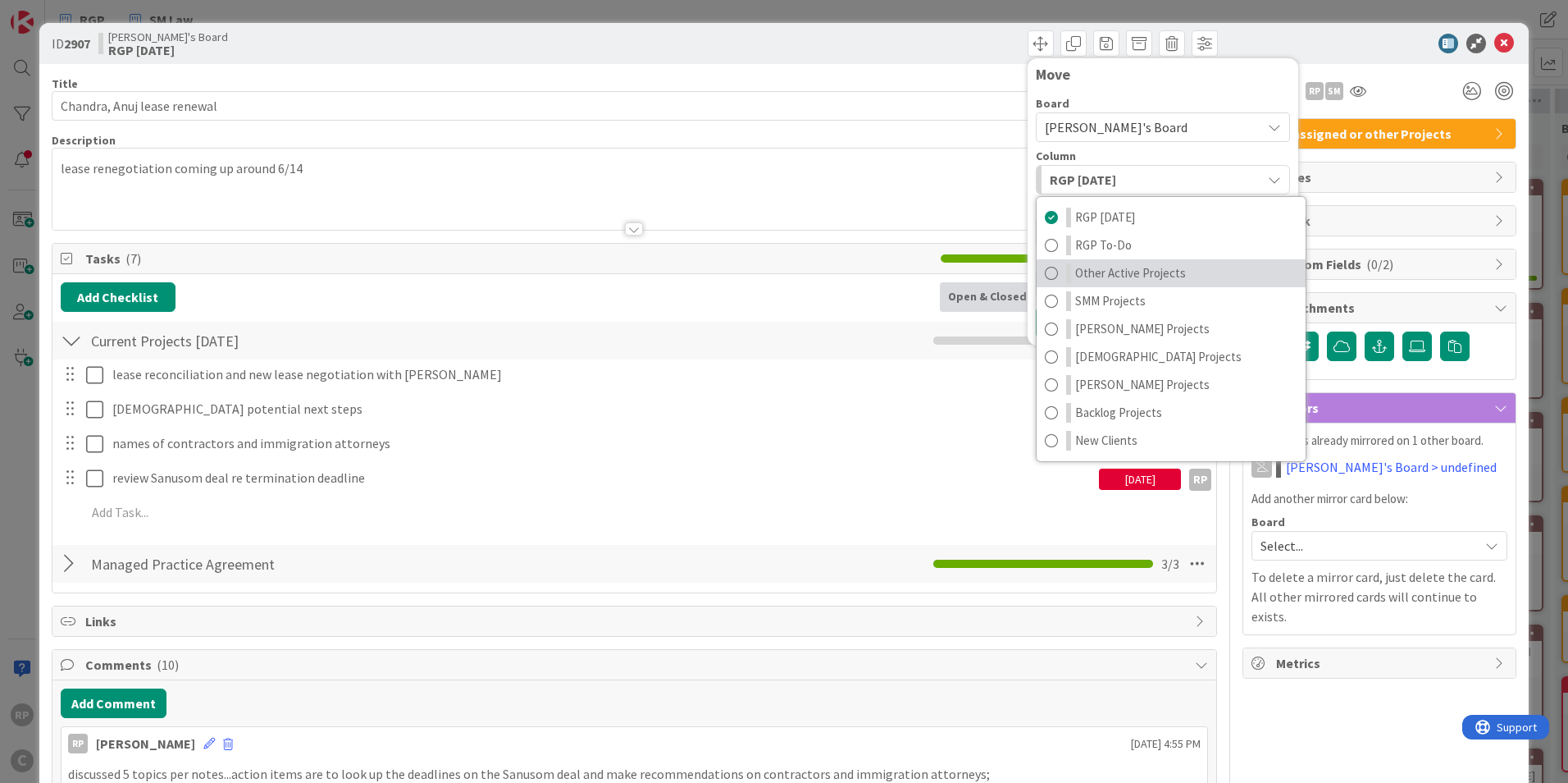
click at [1103, 265] on span "Other Active Projects" at bounding box center [1131, 274] width 111 height 20
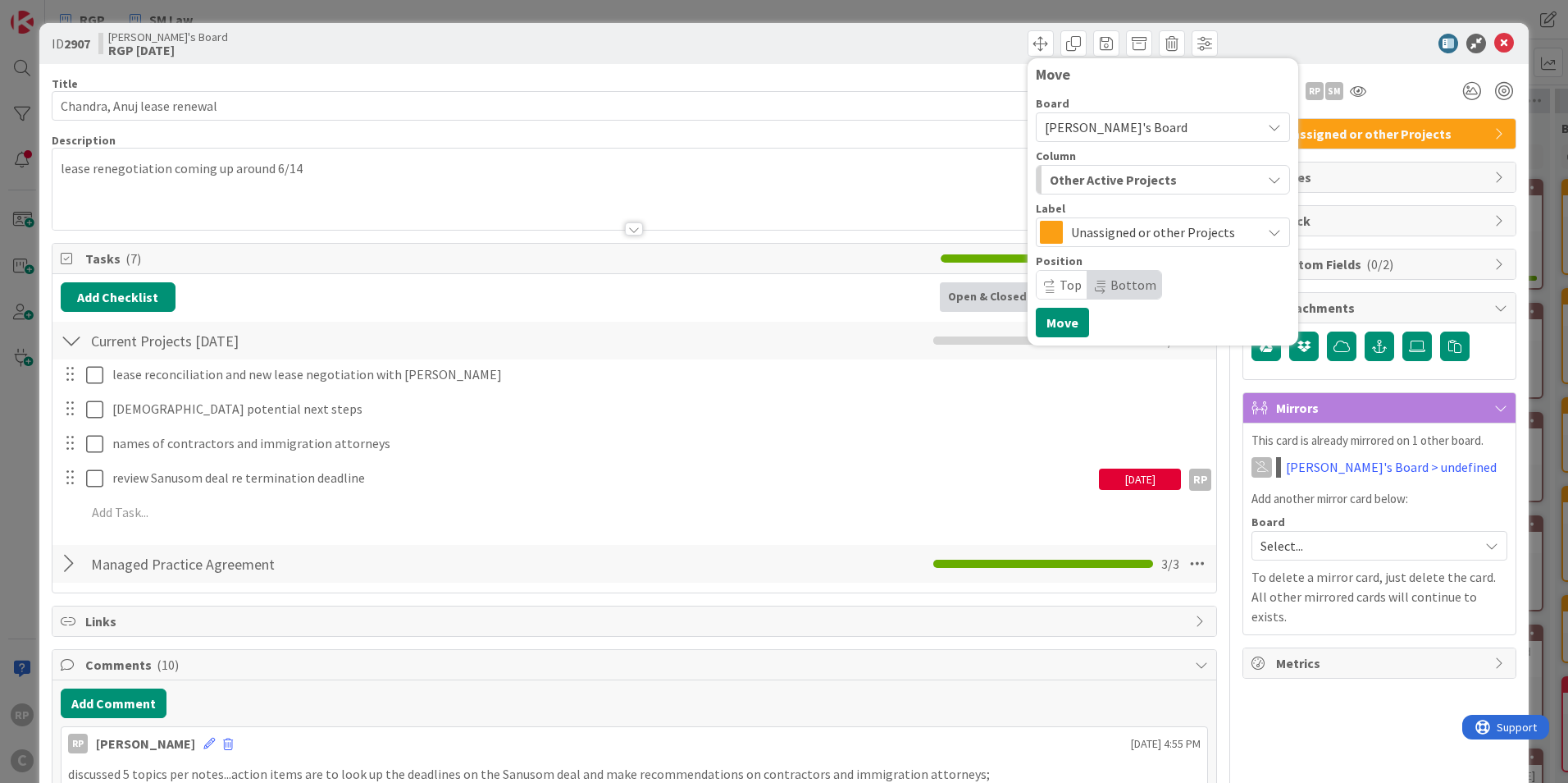
click at [1061, 306] on div "Move Board [PERSON_NAME]'s Board Column Other Active Projects RGP [DATE] RGP To…" at bounding box center [1163, 201] width 255 height 271
click at [1055, 293] on span "Top" at bounding box center [1062, 284] width 51 height 28
click at [1060, 322] on button "Move" at bounding box center [1063, 323] width 53 height 30
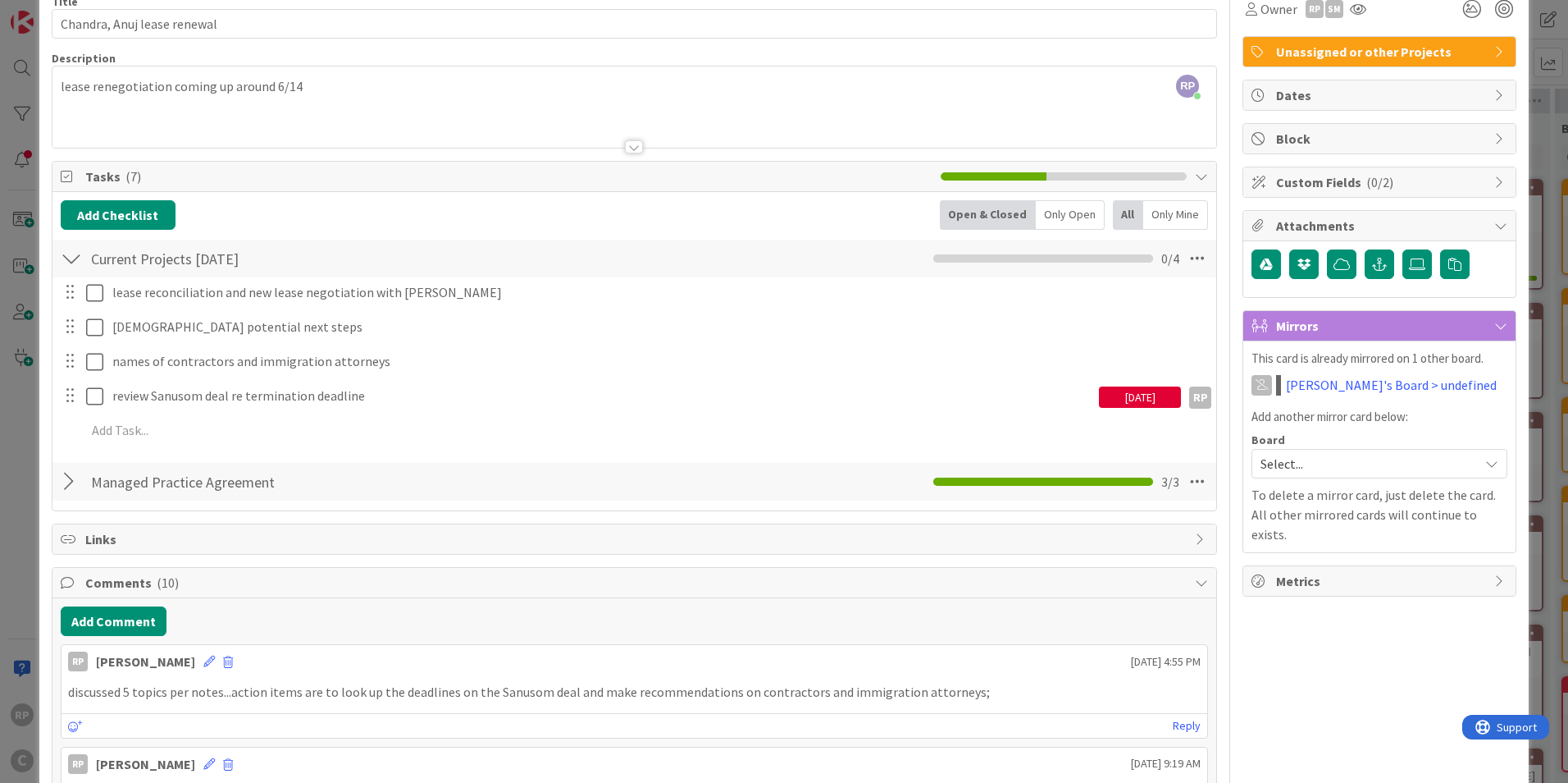
scroll to position [165, 0]
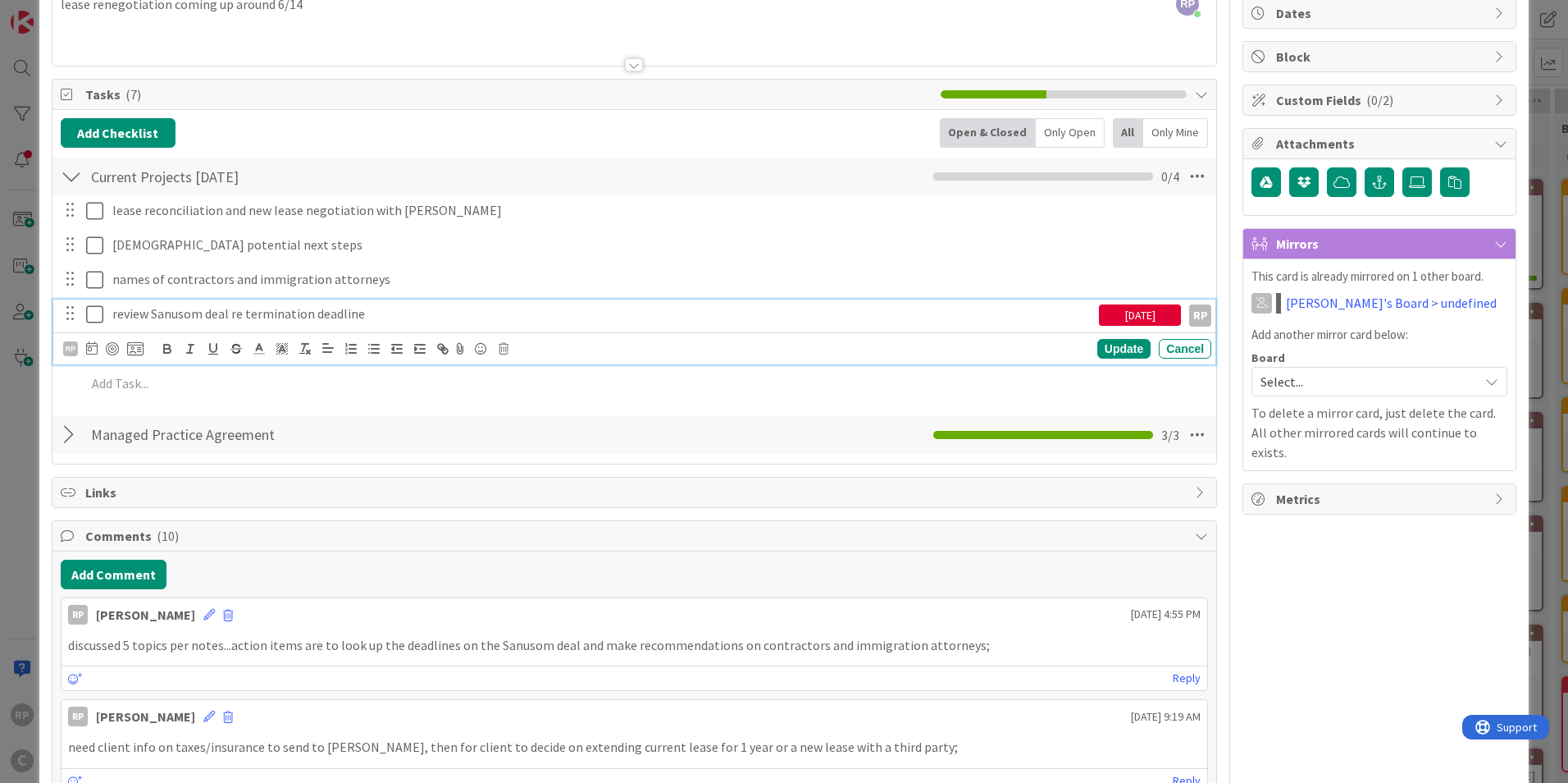
click at [98, 303] on button at bounding box center [96, 314] width 20 height 26
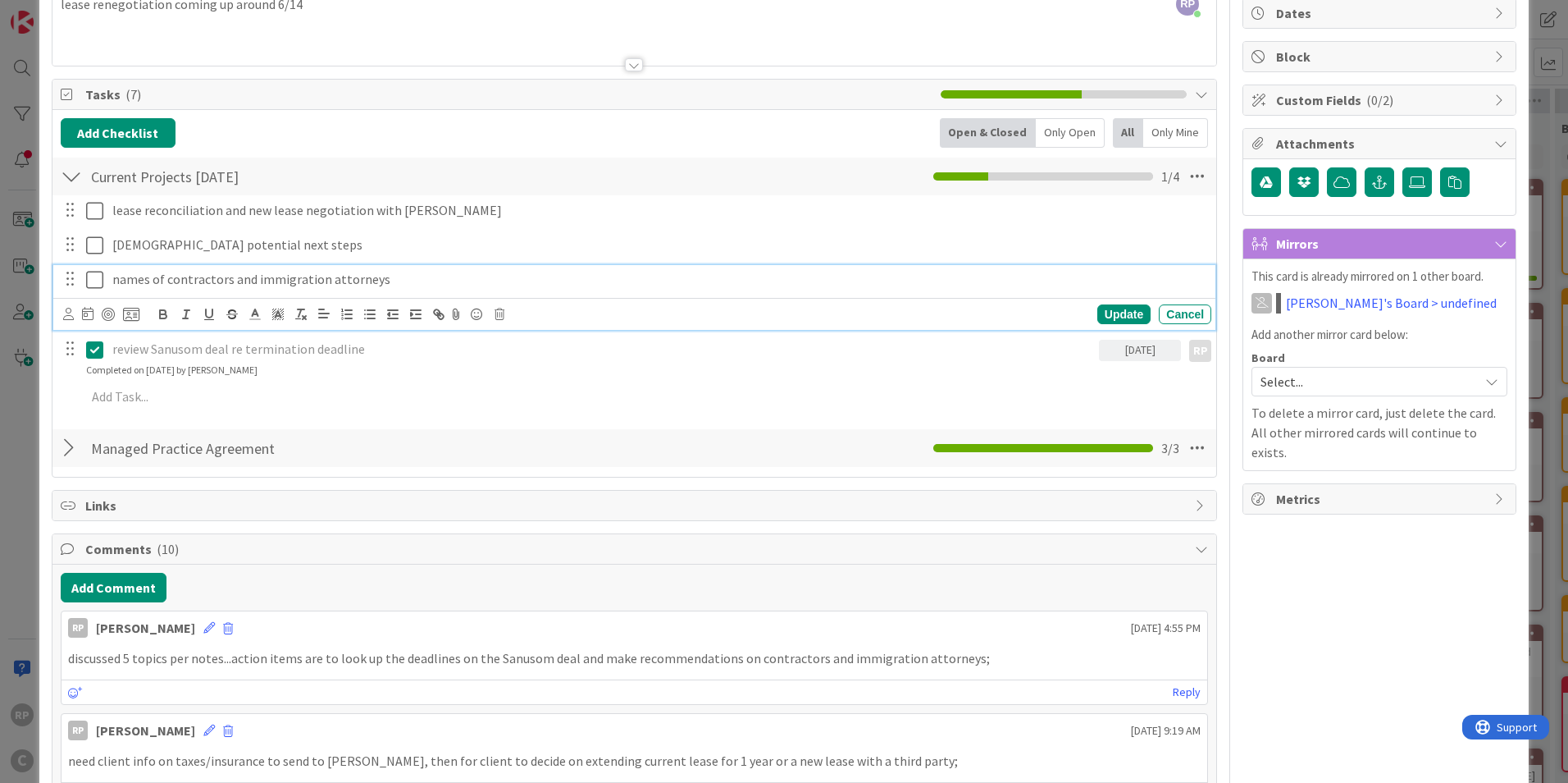
click at [100, 283] on icon at bounding box center [94, 280] width 17 height 20
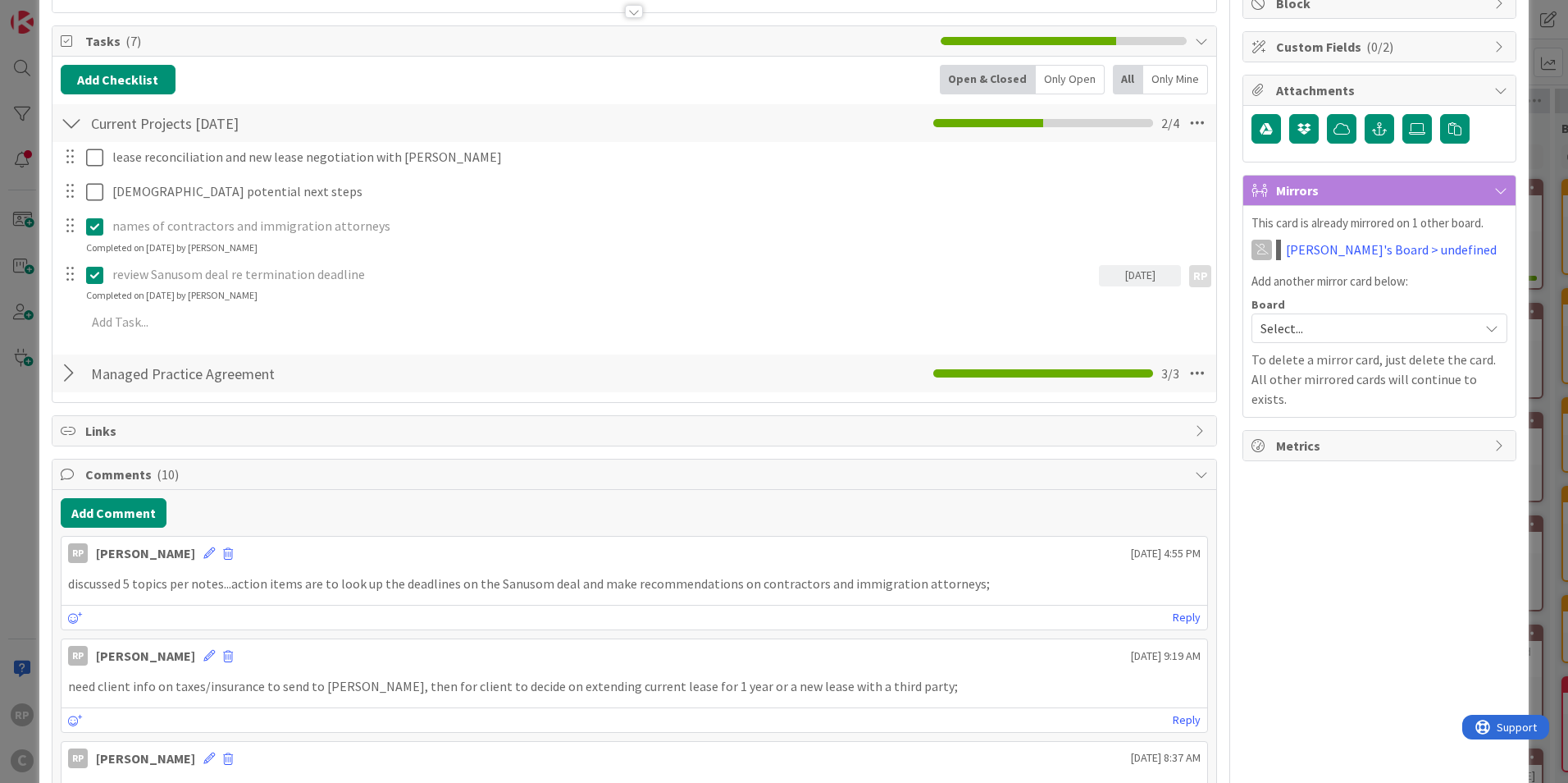
scroll to position [246, 0]
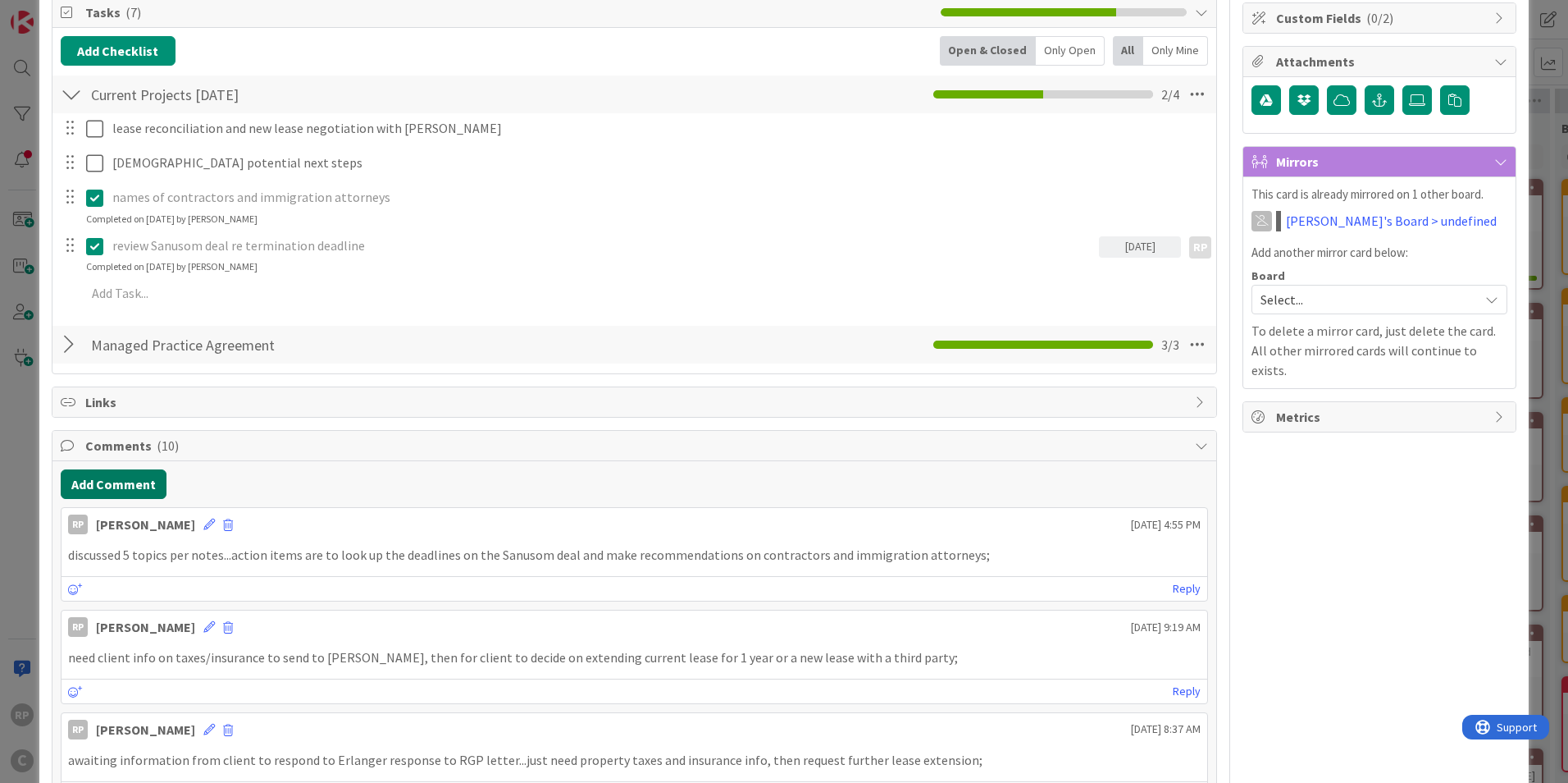
click at [115, 485] on button "Add Comment" at bounding box center [113, 485] width 106 height 30
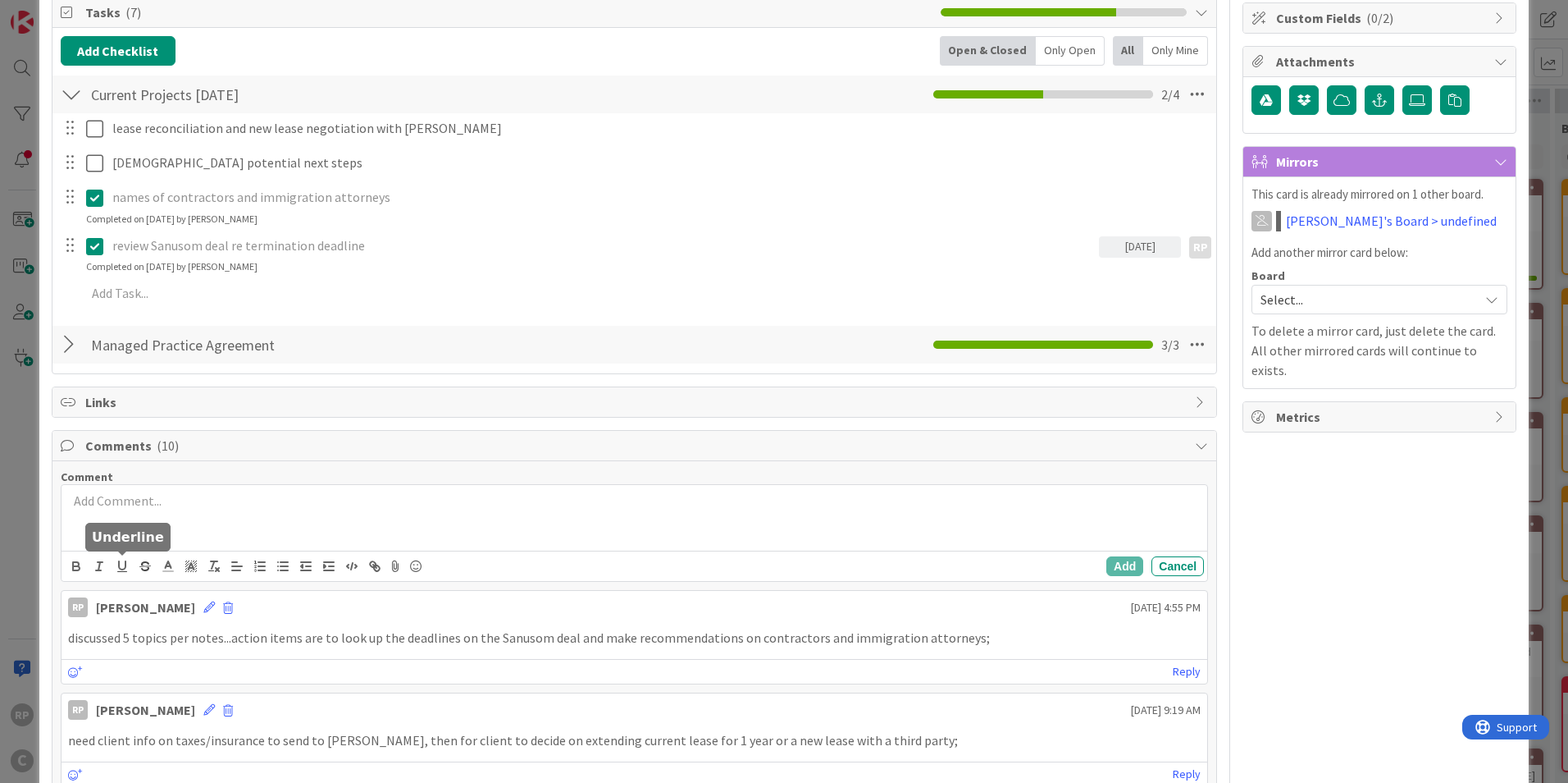
click at [128, 561] on icon "button" at bounding box center [122, 566] width 15 height 15
click at [126, 502] on p "﻿" at bounding box center [634, 501] width 1132 height 19
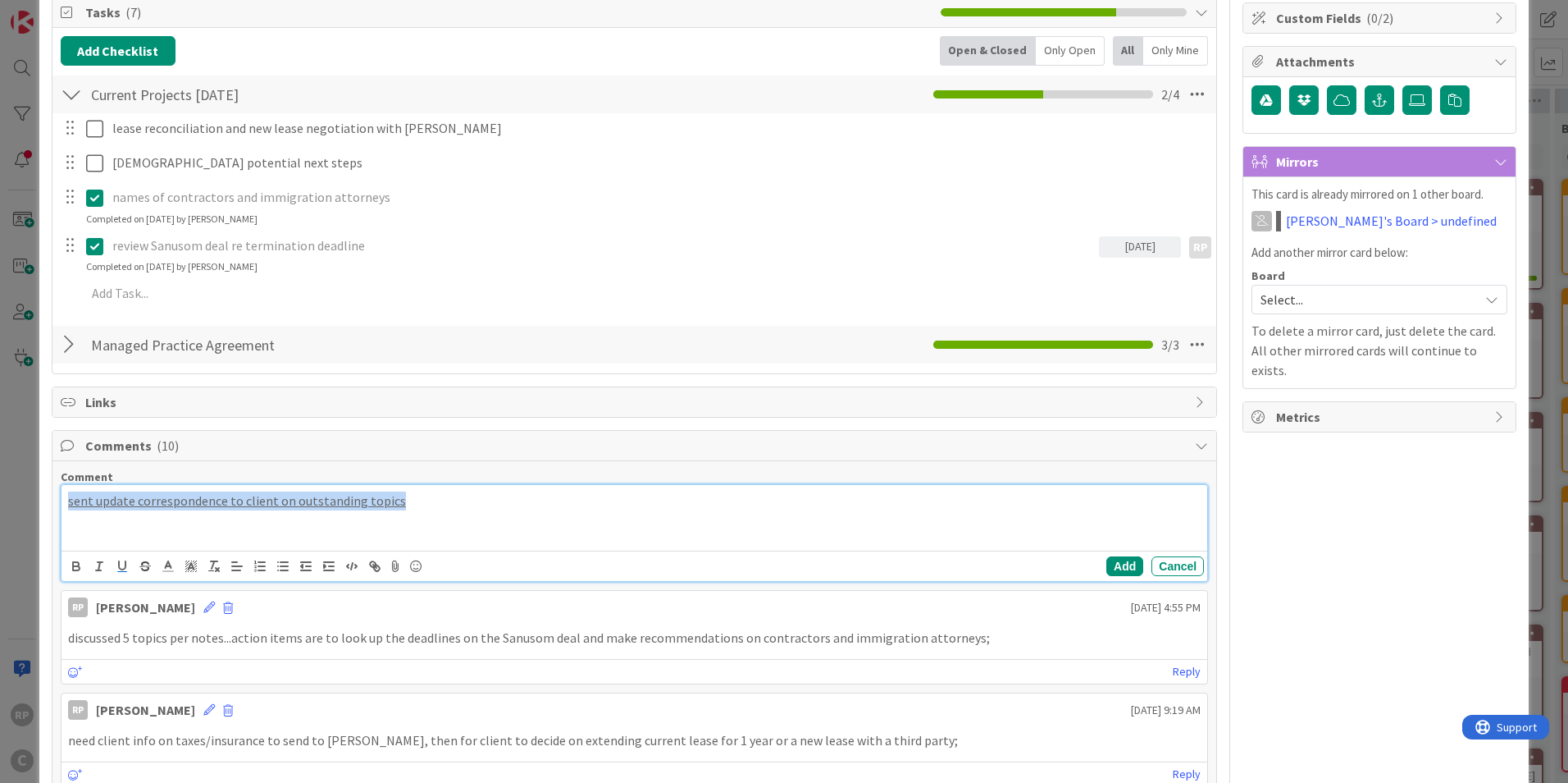
drag, startPoint x: 457, startPoint y: 499, endPoint x: -3, endPoint y: 509, distance: 460.1
click at [0, 509] on html "RP C RGP SM Law RGP SM Law Kanban [PERSON_NAME]'s Board 1x 2x 3x 4 RGP [DATE] A…" at bounding box center [784, 392] width 1568 height 783
click at [124, 565] on icon "button" at bounding box center [122, 566] width 15 height 15
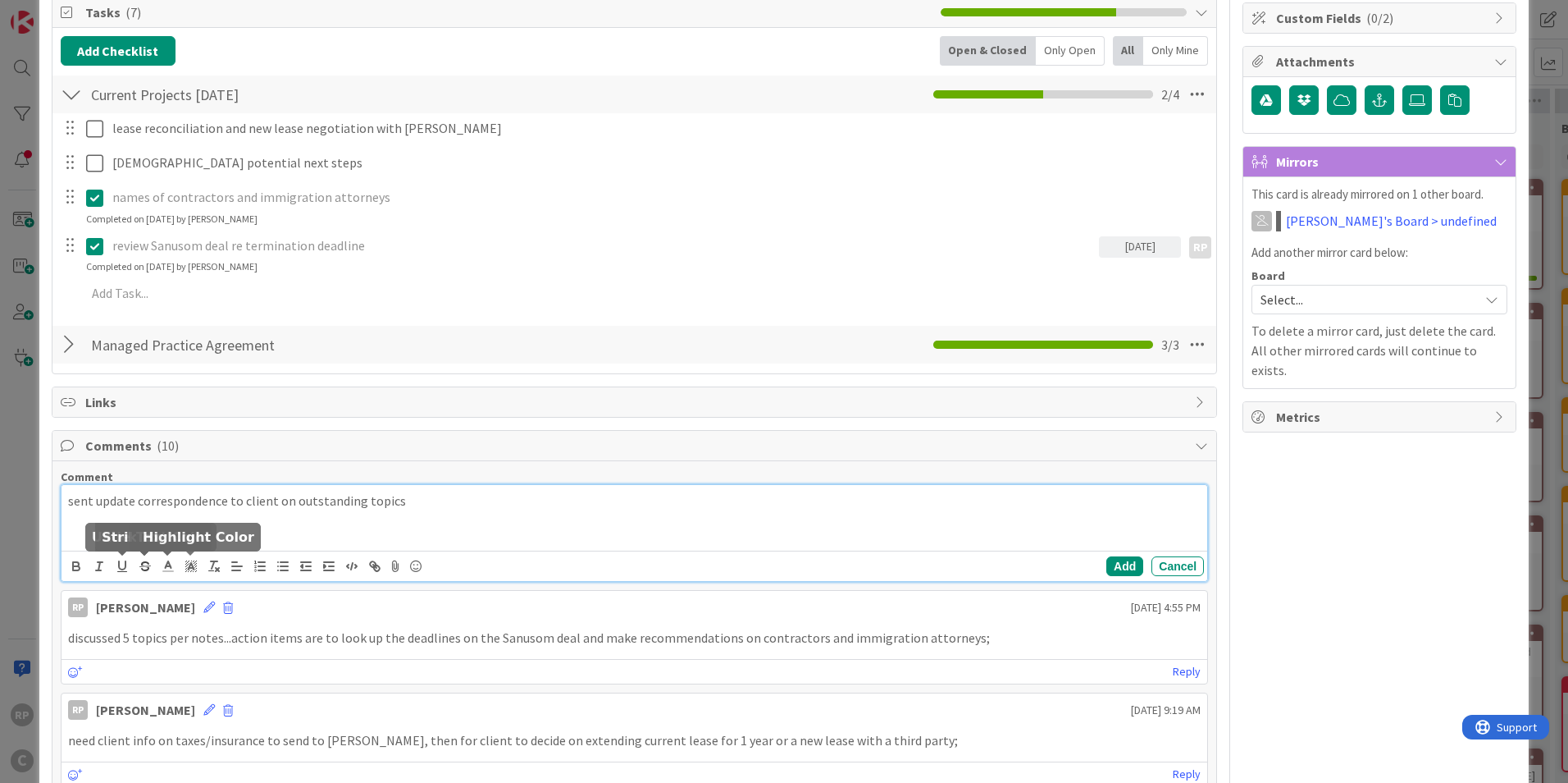
click at [533, 546] on div "sent update correspondence to client on outstanding topics" at bounding box center [634, 517] width 1146 height 65
click at [1117, 561] on button "Add" at bounding box center [1124, 566] width 37 height 20
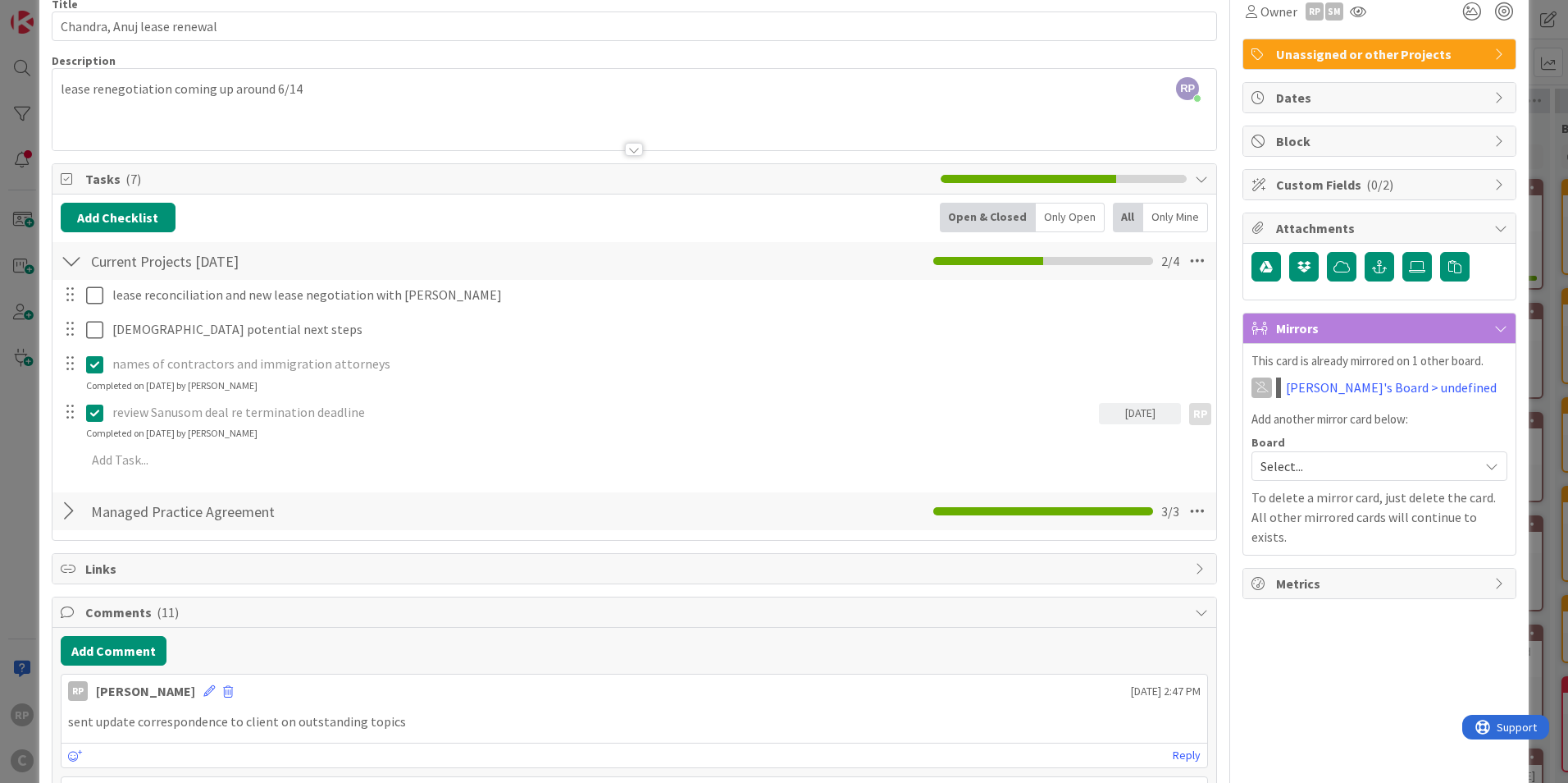
scroll to position [0, 0]
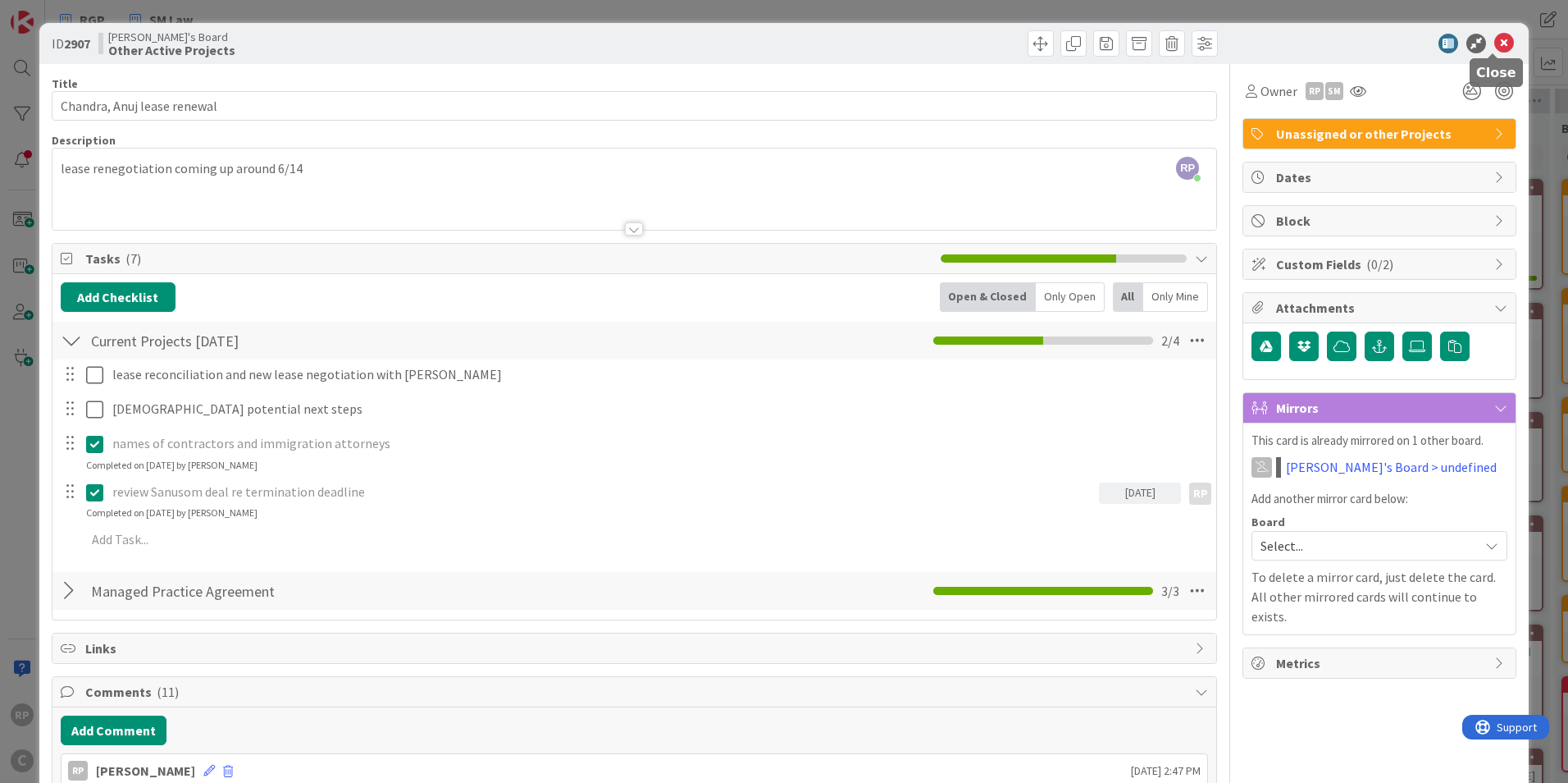
click at [1500, 37] on icon at bounding box center [1505, 44] width 20 height 20
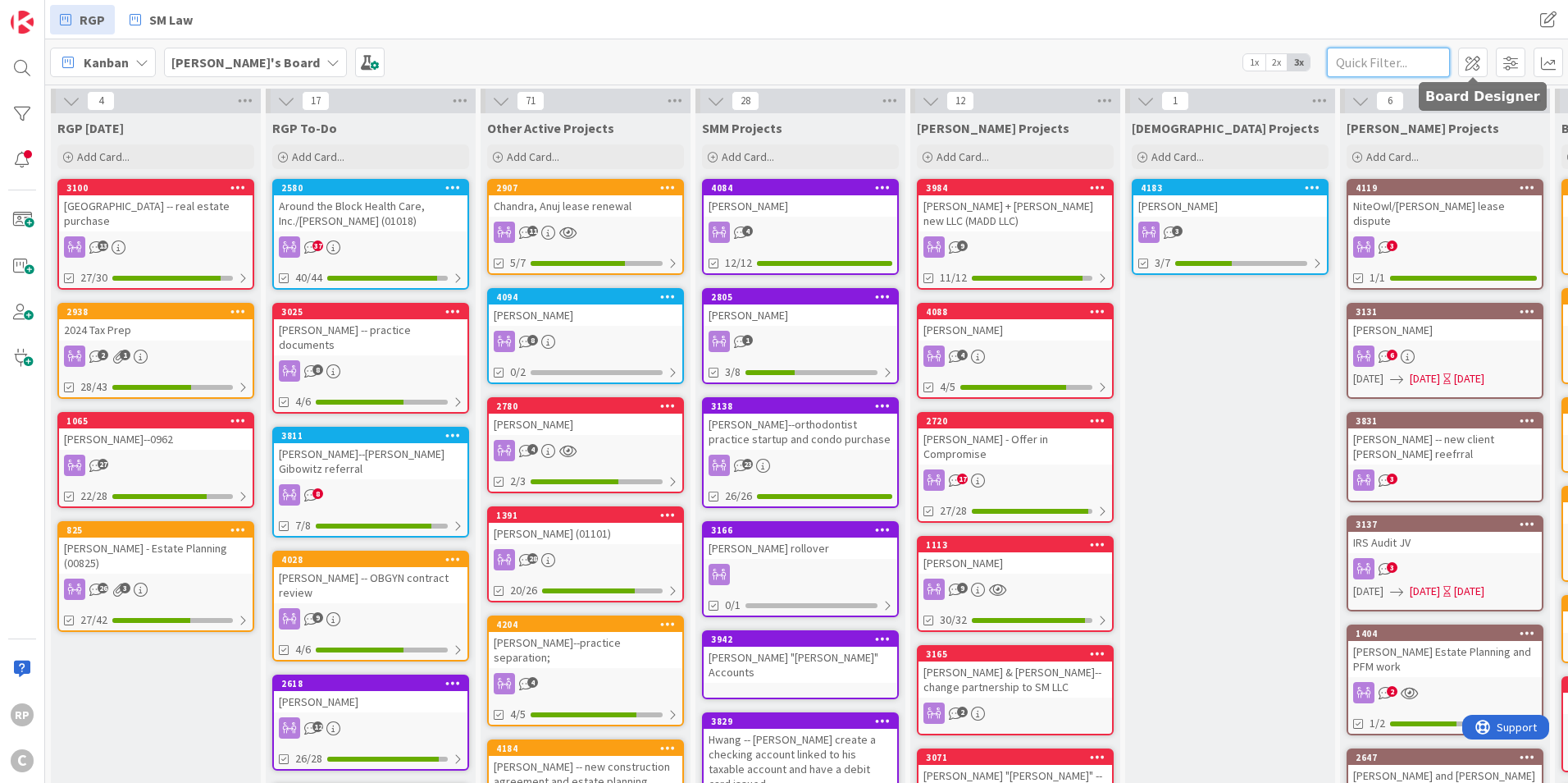
click at [1418, 62] on input "text" at bounding box center [1389, 62] width 123 height 30
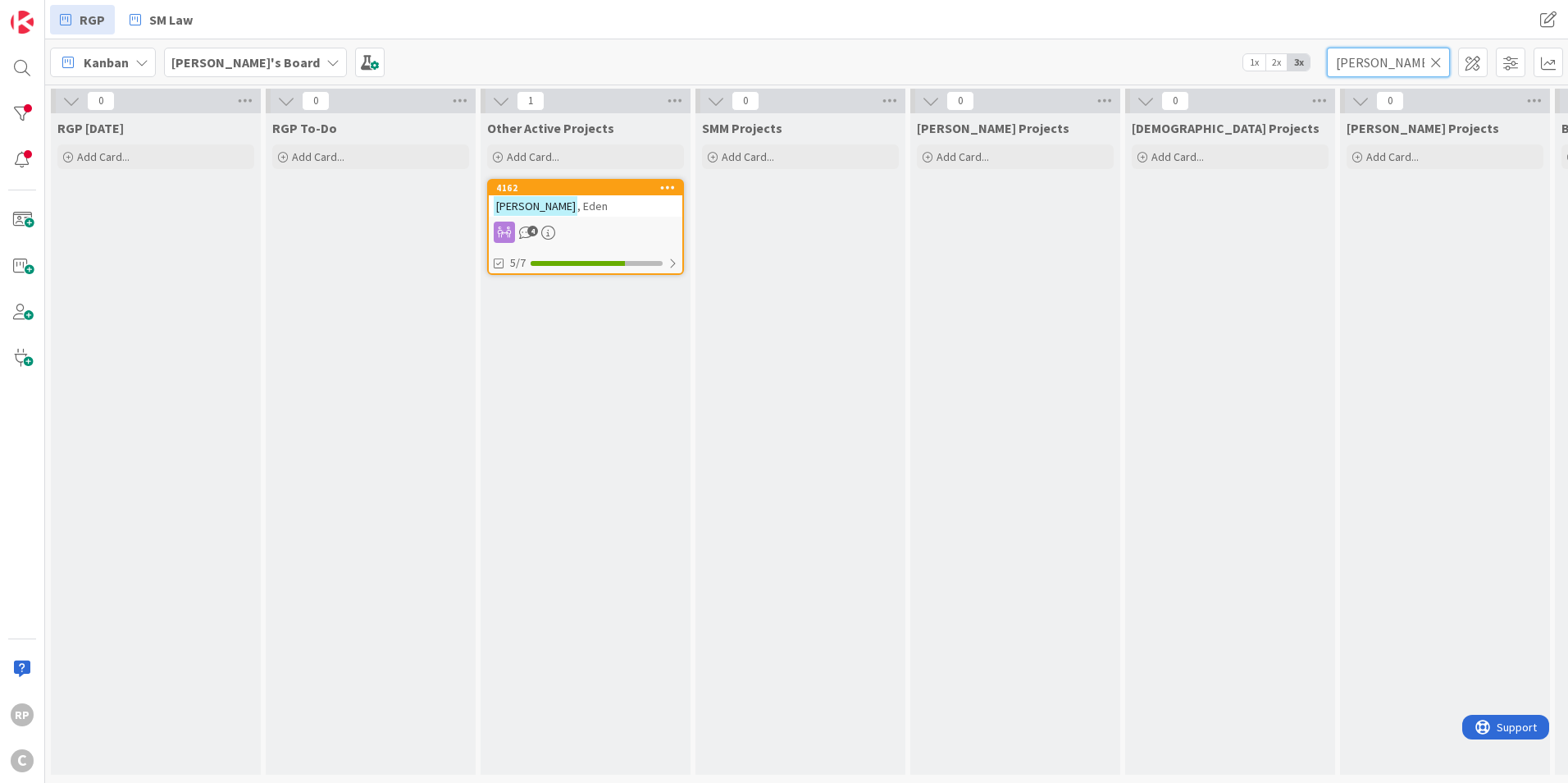
type input "[PERSON_NAME]"
click at [550, 185] on div "4162" at bounding box center [589, 188] width 186 height 12
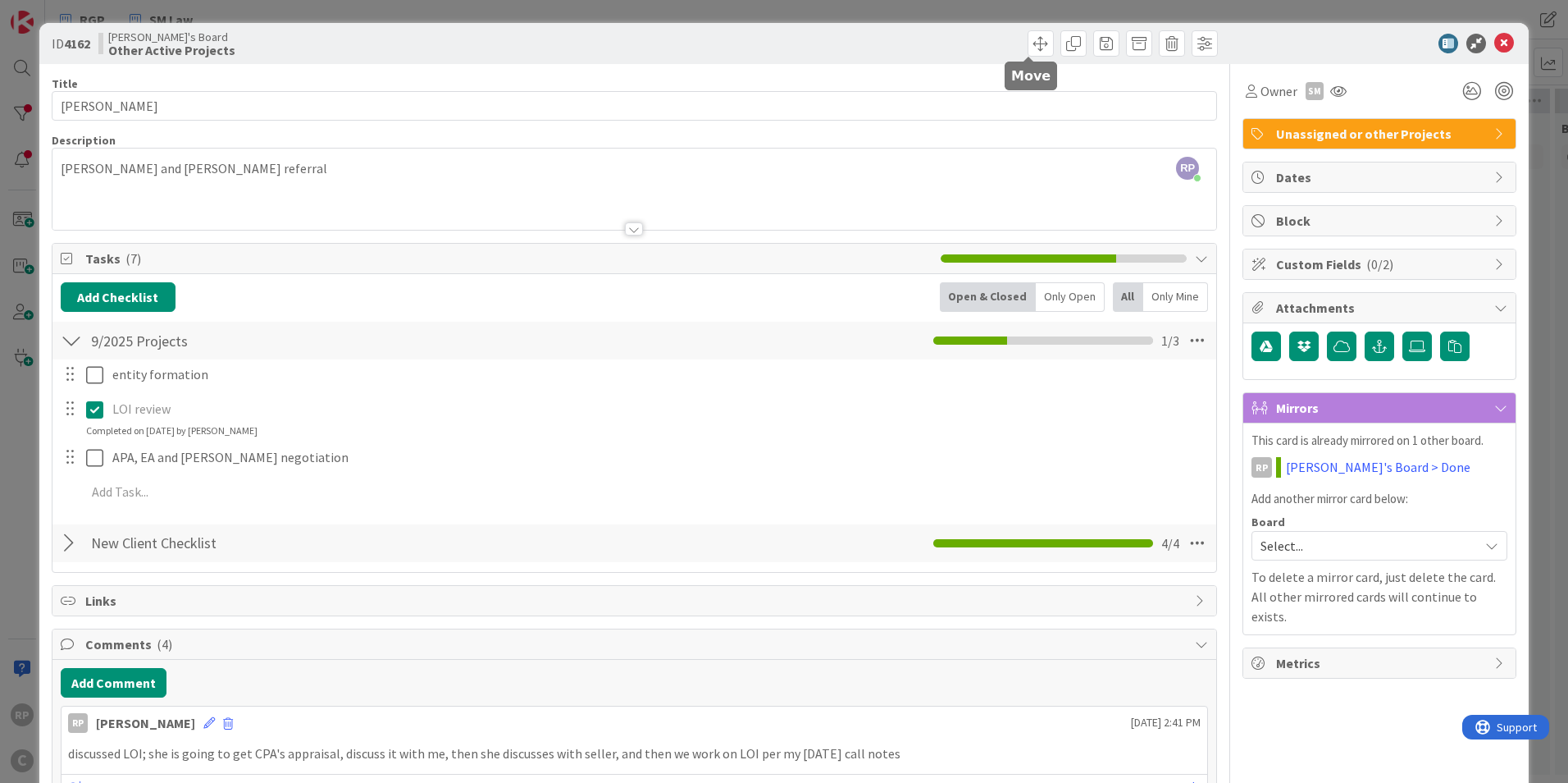
click at [1037, 44] on span at bounding box center [1040, 44] width 26 height 26
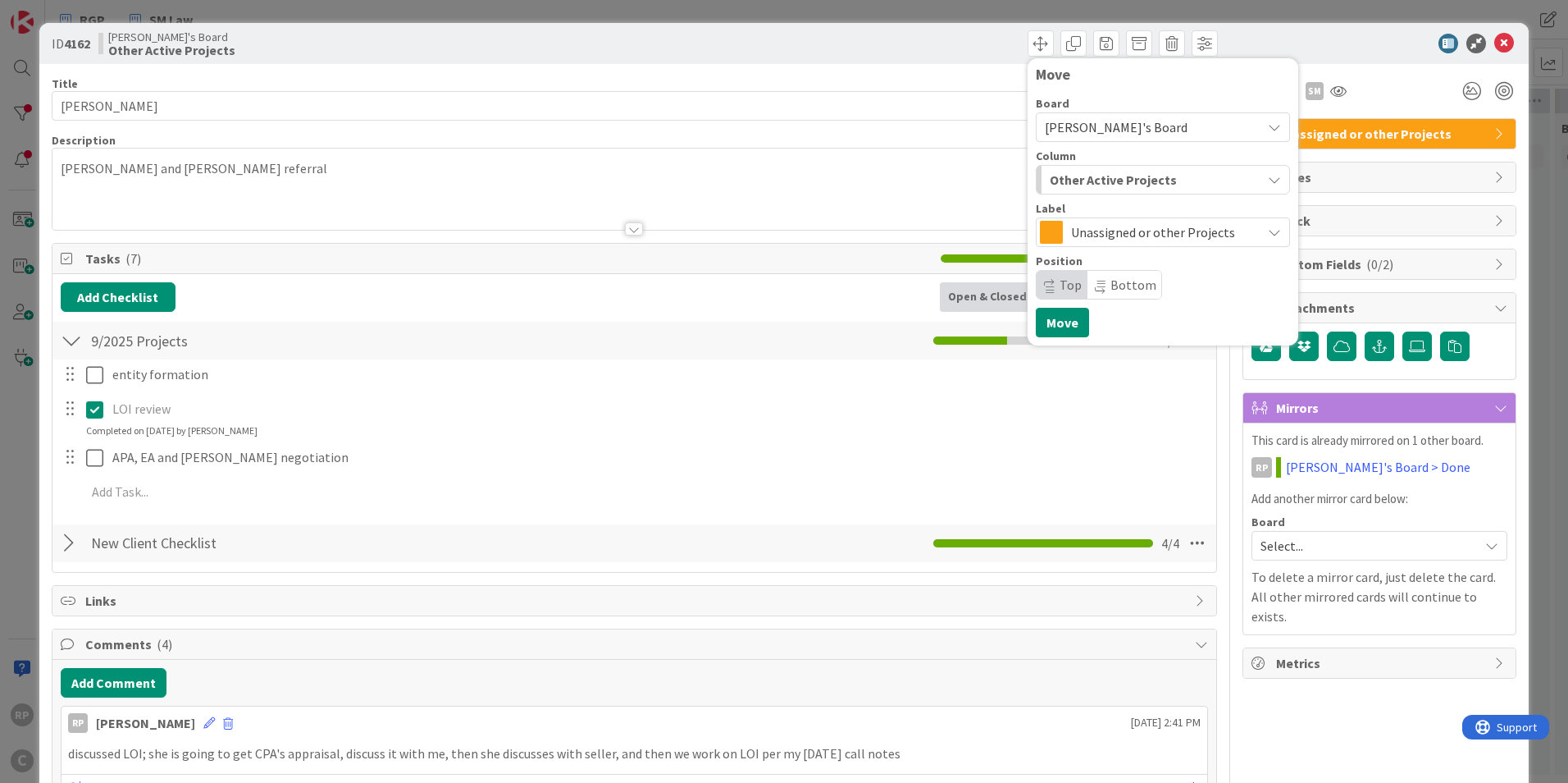
drag, startPoint x: 1082, startPoint y: 181, endPoint x: 1086, endPoint y: 195, distance: 14.6
click at [1082, 182] on span "Other Active Projects" at bounding box center [1113, 180] width 127 height 22
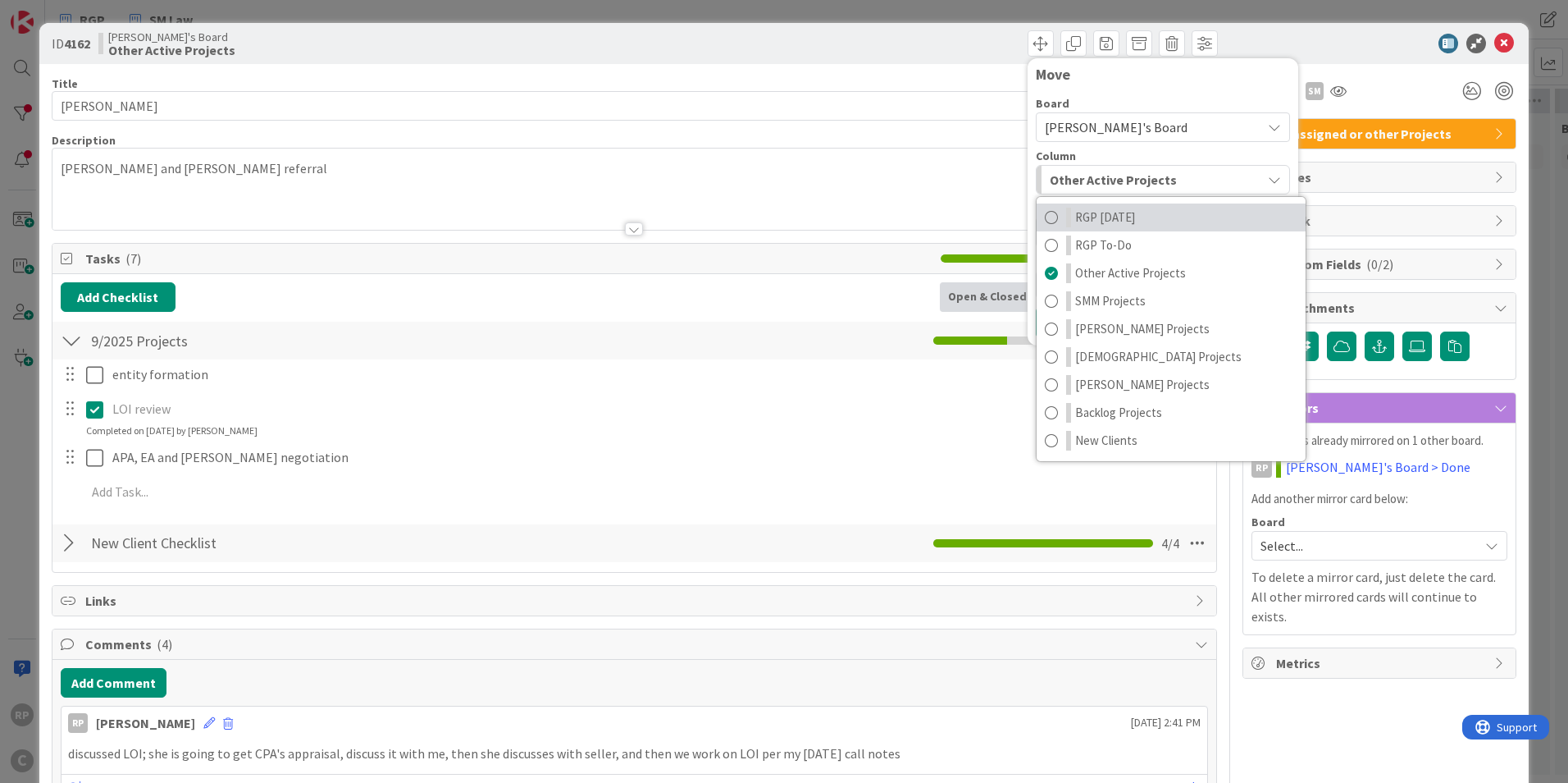
click at [1089, 227] on span "RGP [DATE]" at bounding box center [1105, 217] width 59 height 20
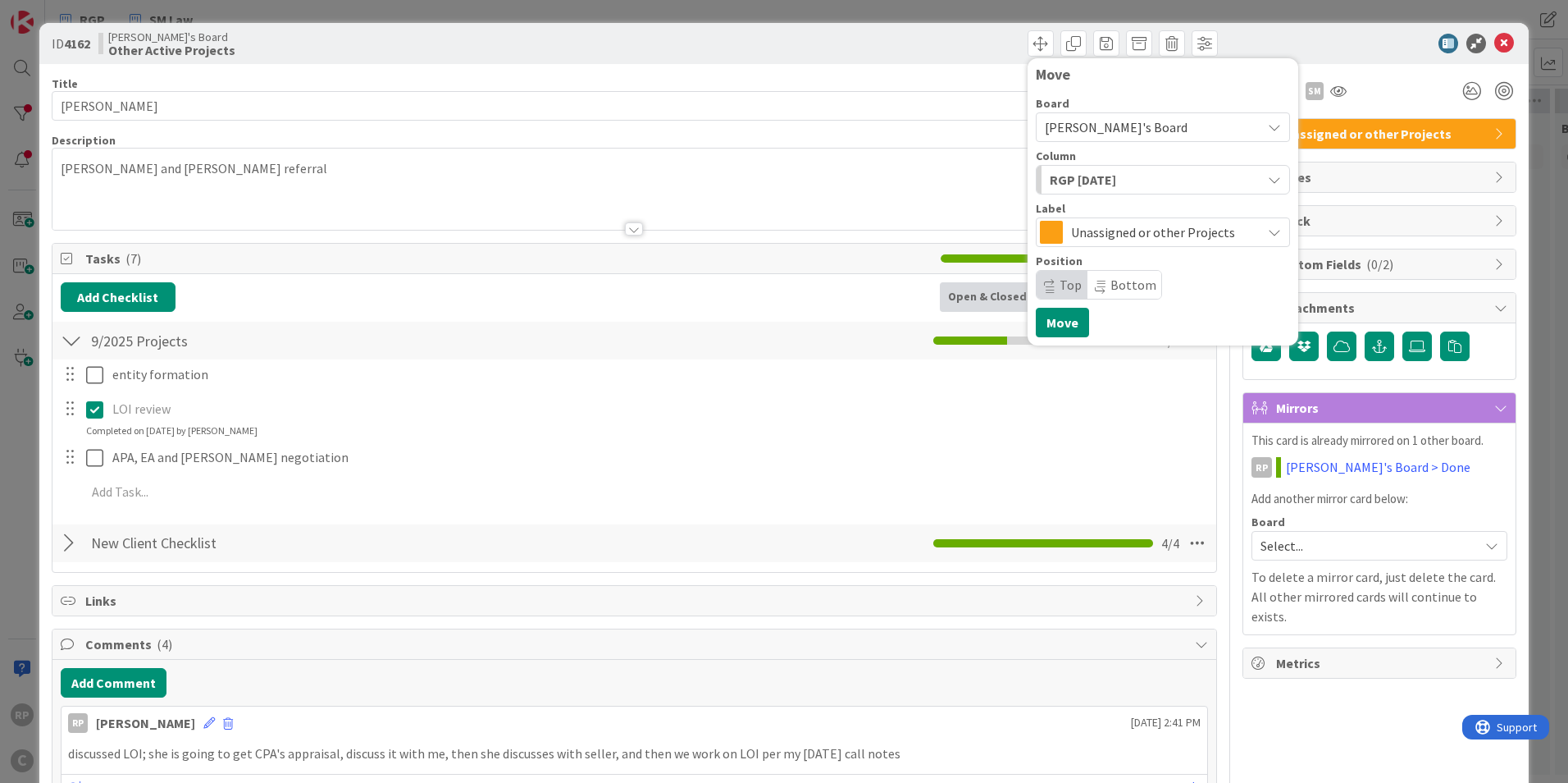
click at [1060, 288] on span "Top" at bounding box center [1071, 284] width 22 height 17
click at [1058, 327] on button "Move" at bounding box center [1063, 323] width 53 height 30
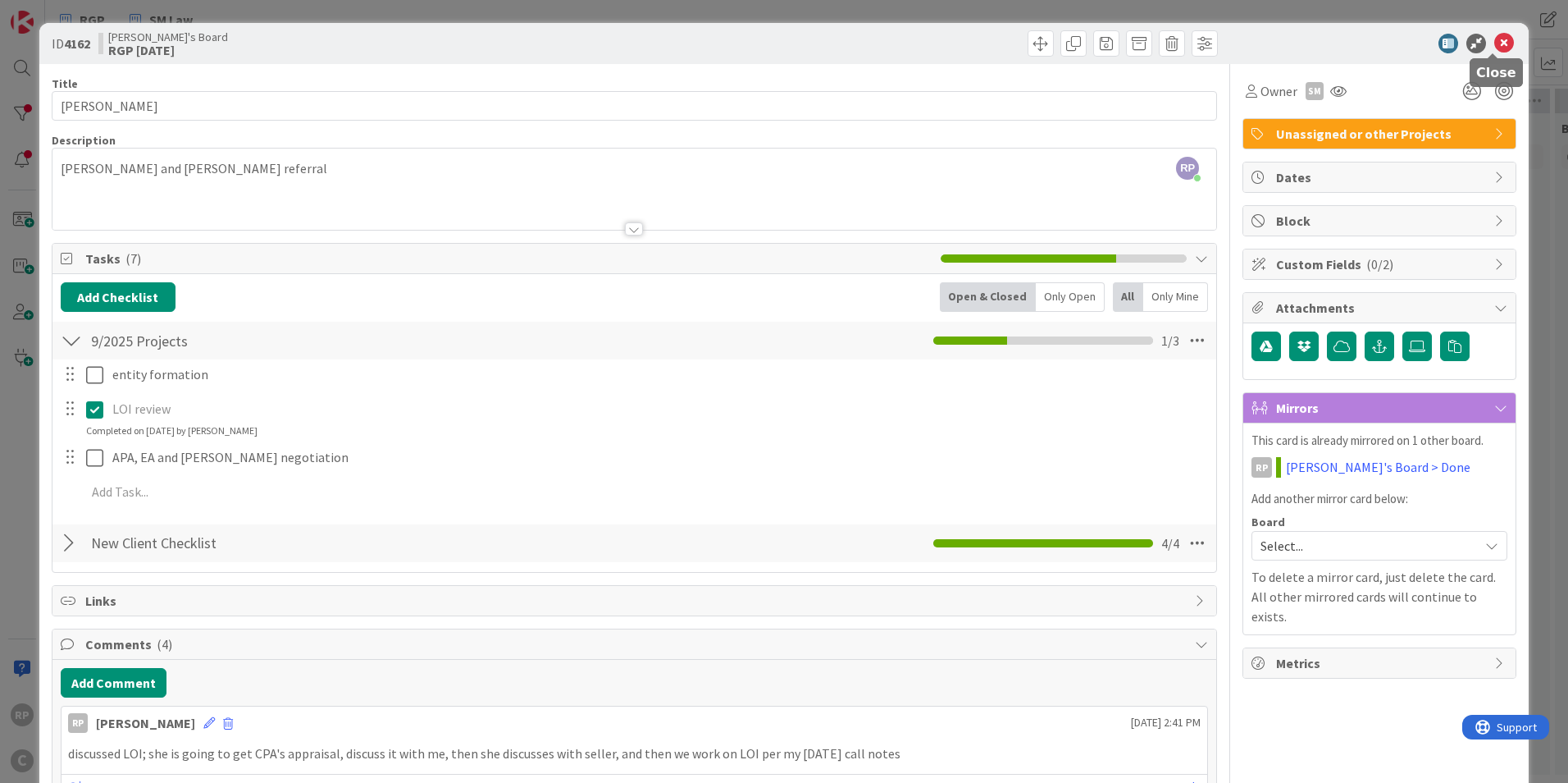
click at [1496, 41] on icon at bounding box center [1505, 44] width 20 height 20
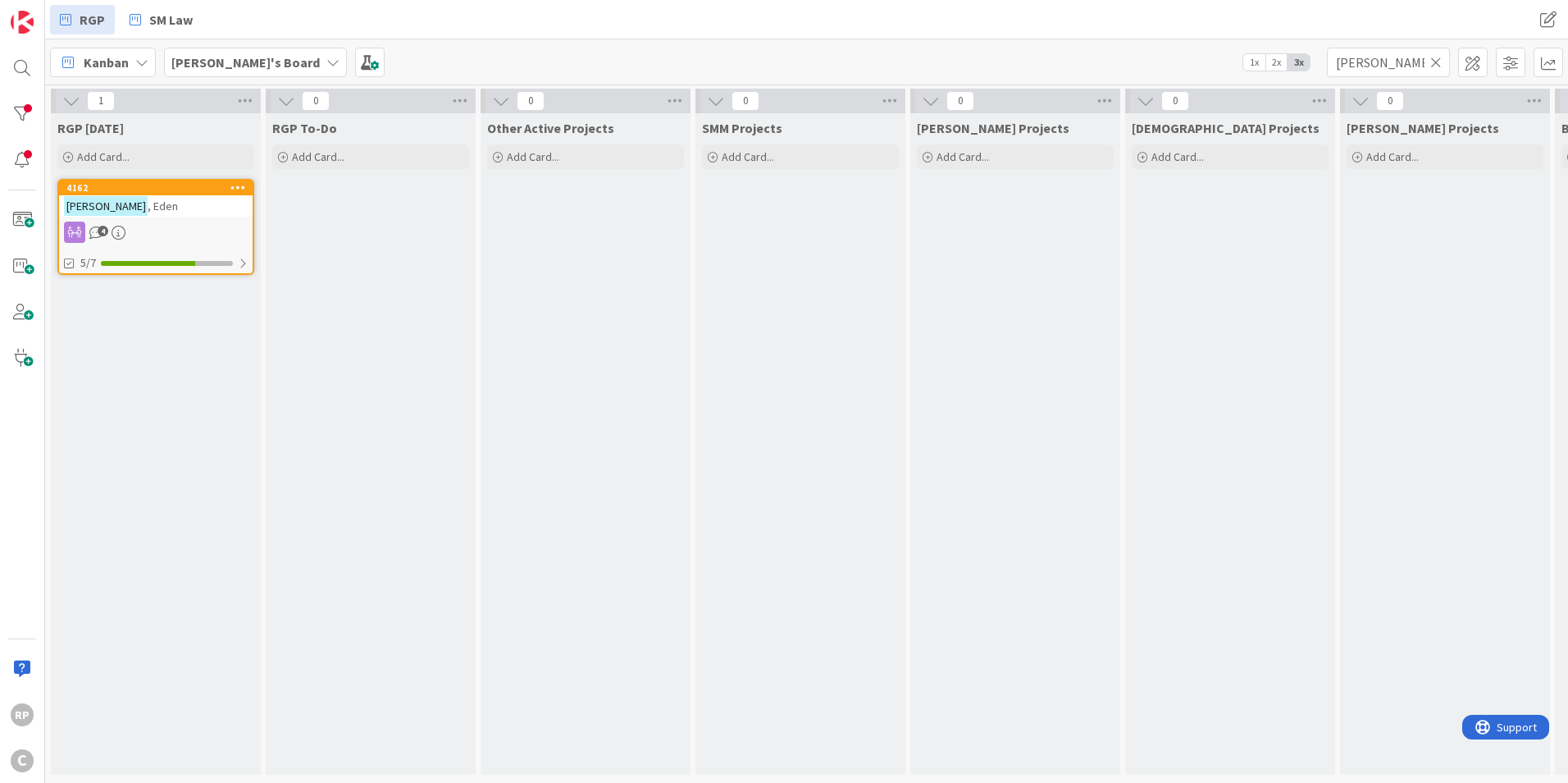
click at [1434, 64] on icon at bounding box center [1436, 61] width 12 height 15
